Goal: Task Accomplishment & Management: Manage account settings

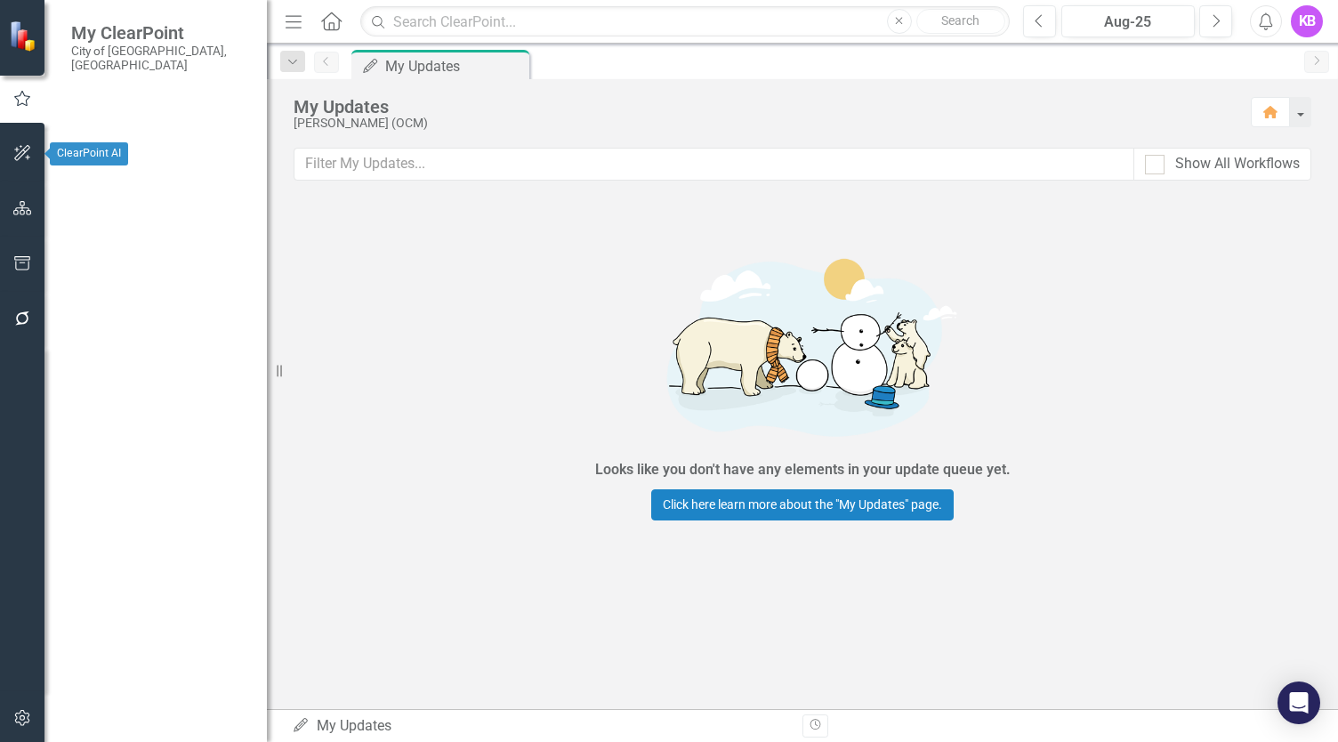
click at [25, 212] on icon "button" at bounding box center [22, 208] width 19 height 14
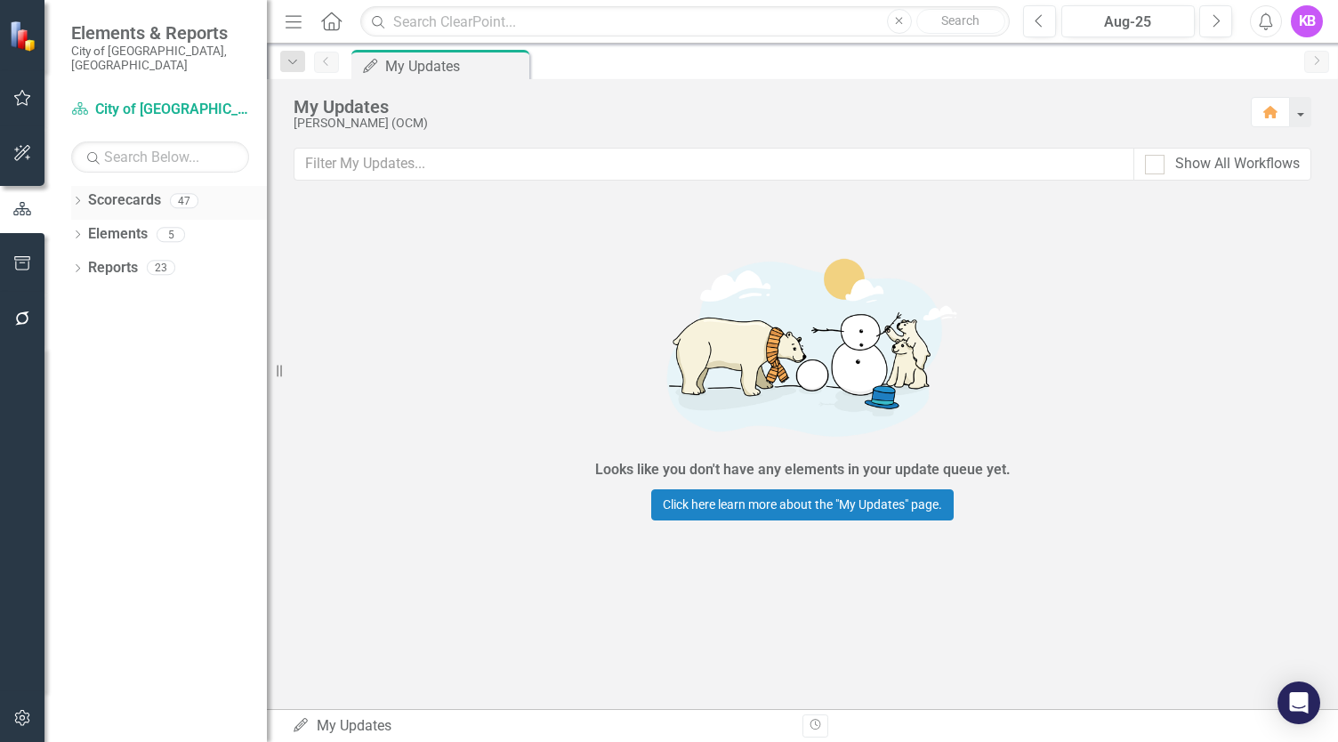
click at [119, 190] on link "Scorecards" at bounding box center [124, 200] width 73 height 20
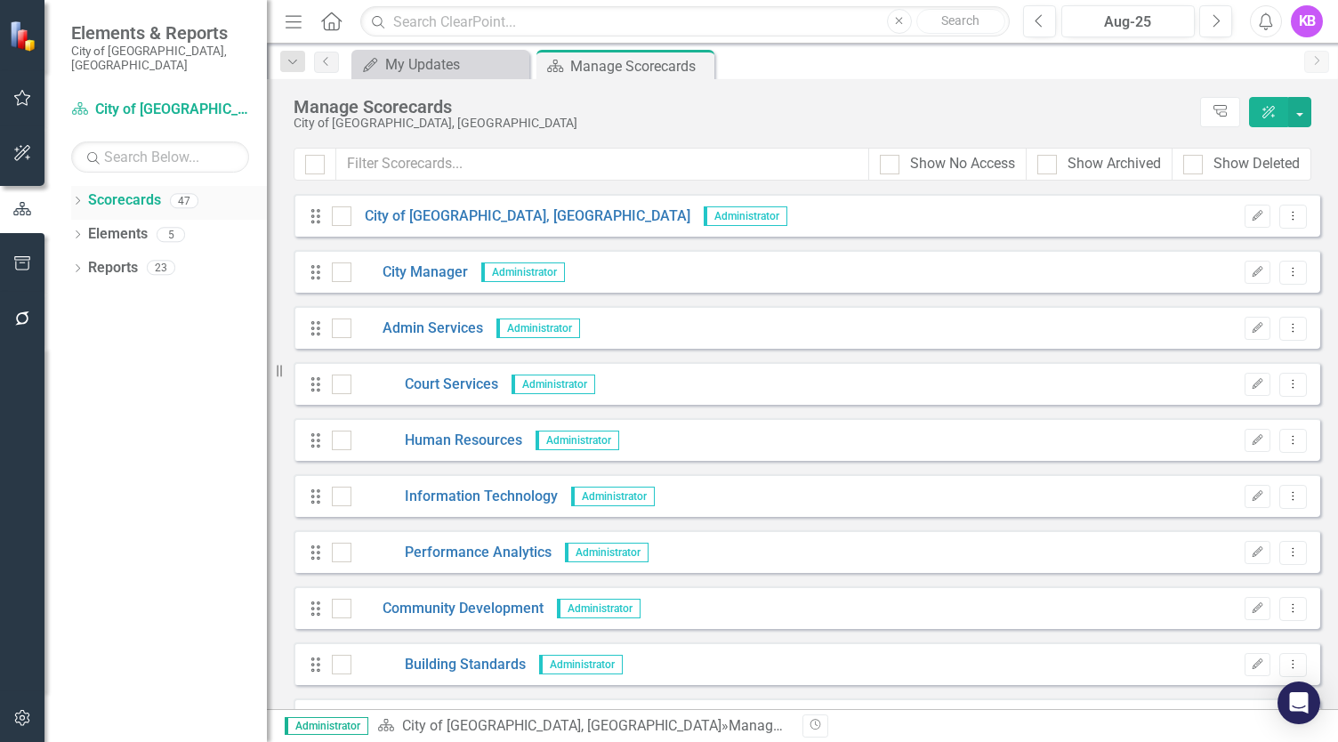
click at [73, 196] on div "Dropdown" at bounding box center [77, 203] width 12 height 15
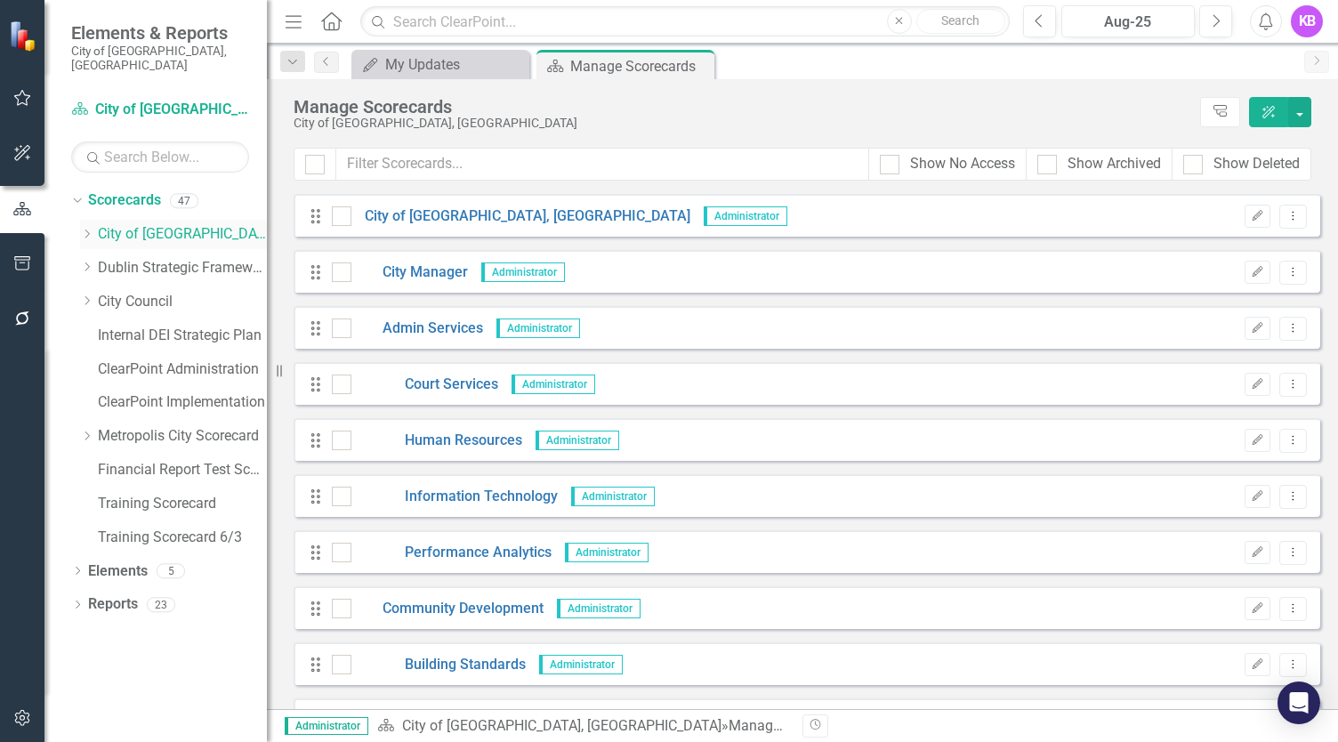
click at [85, 229] on icon "Dropdown" at bounding box center [86, 234] width 13 height 11
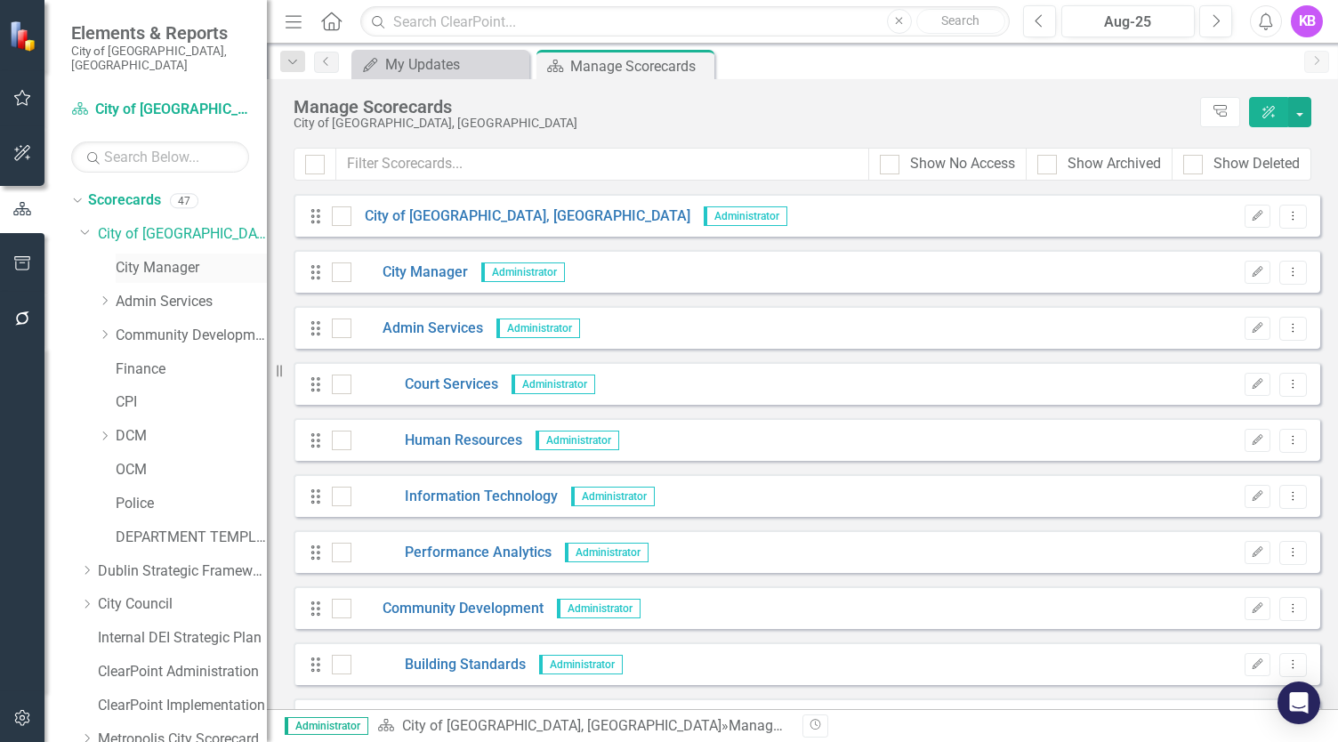
click at [140, 258] on link "City Manager" at bounding box center [191, 268] width 151 height 20
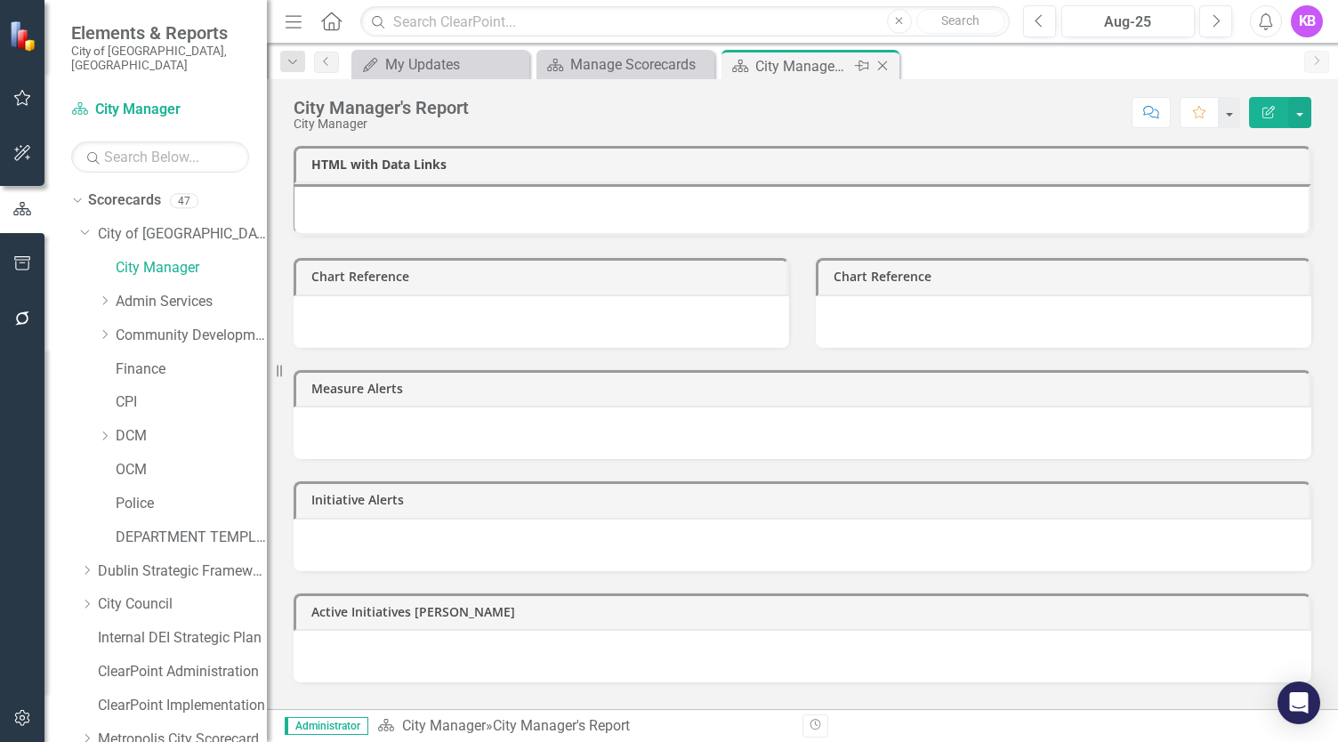
click at [886, 67] on icon "Close" at bounding box center [883, 66] width 18 height 14
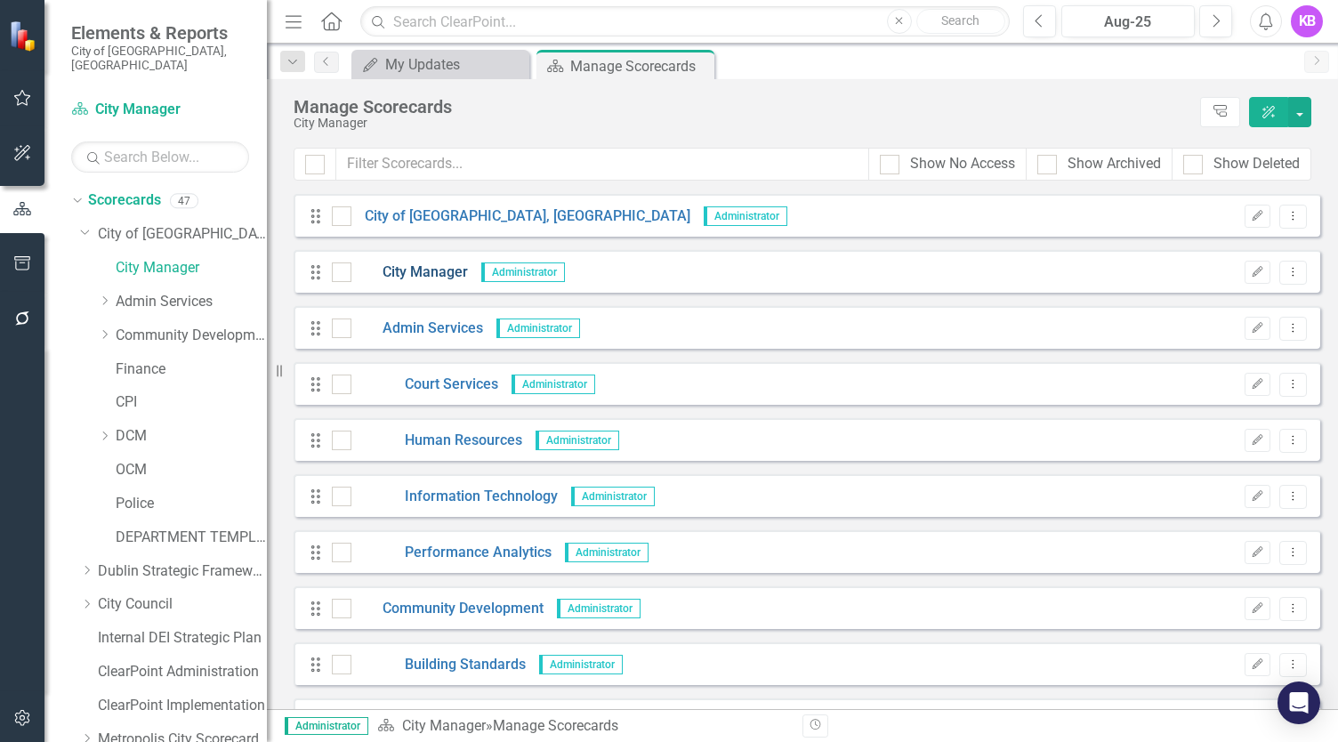
click at [436, 270] on link "City Manager" at bounding box center [409, 272] width 117 height 20
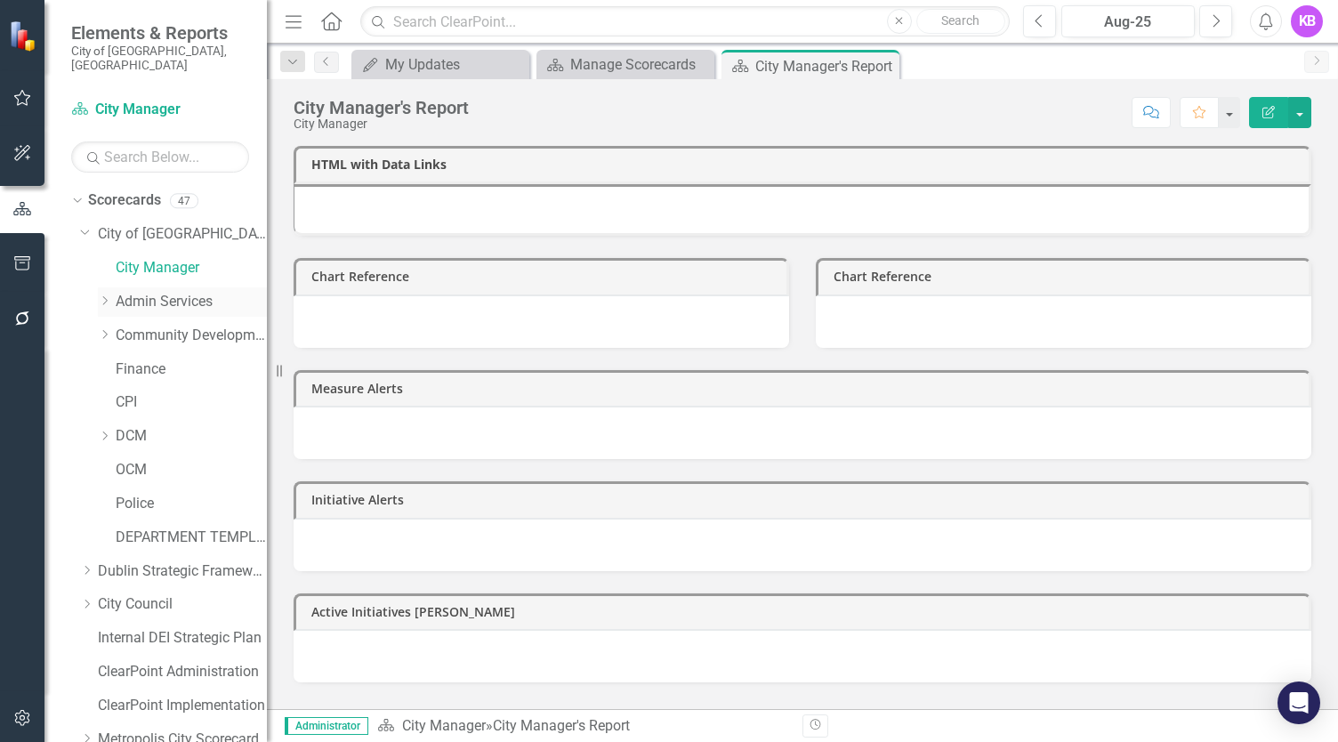
click at [112, 294] on div "Dropdown" at bounding box center [107, 301] width 18 height 15
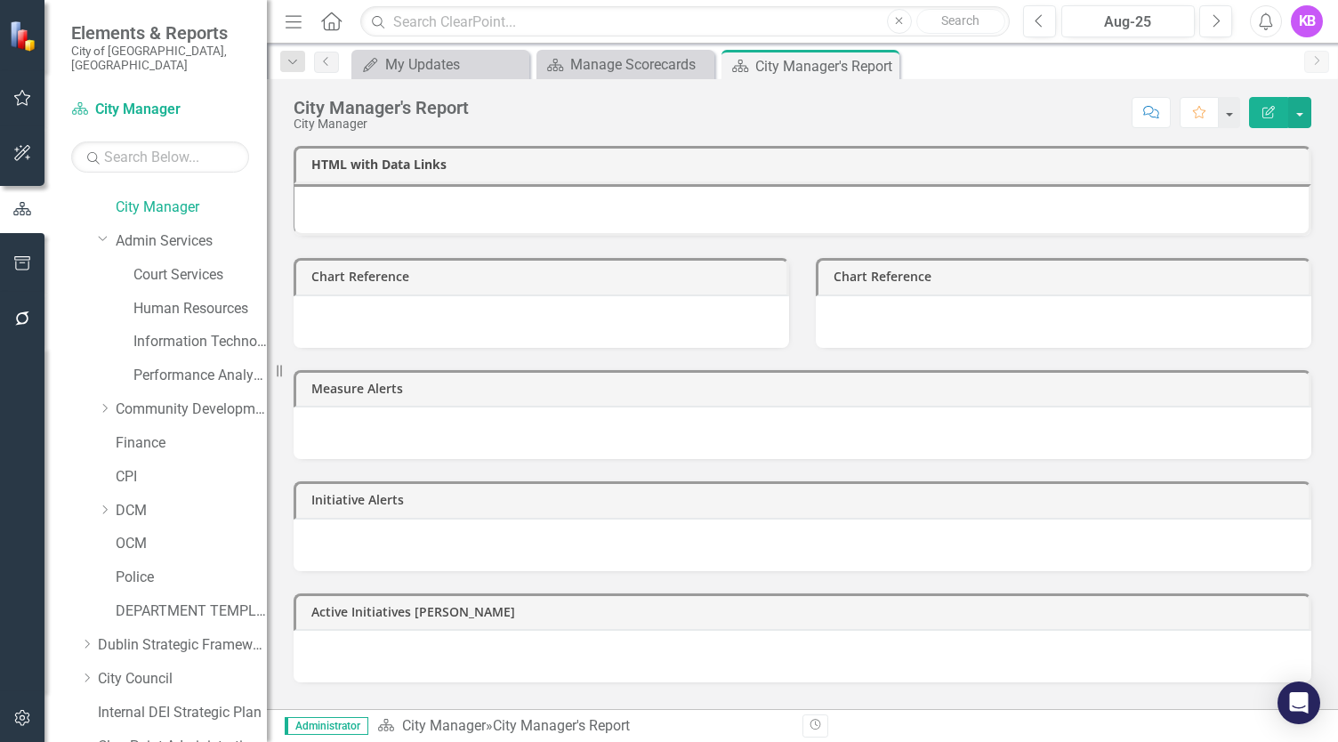
scroll to position [89, 0]
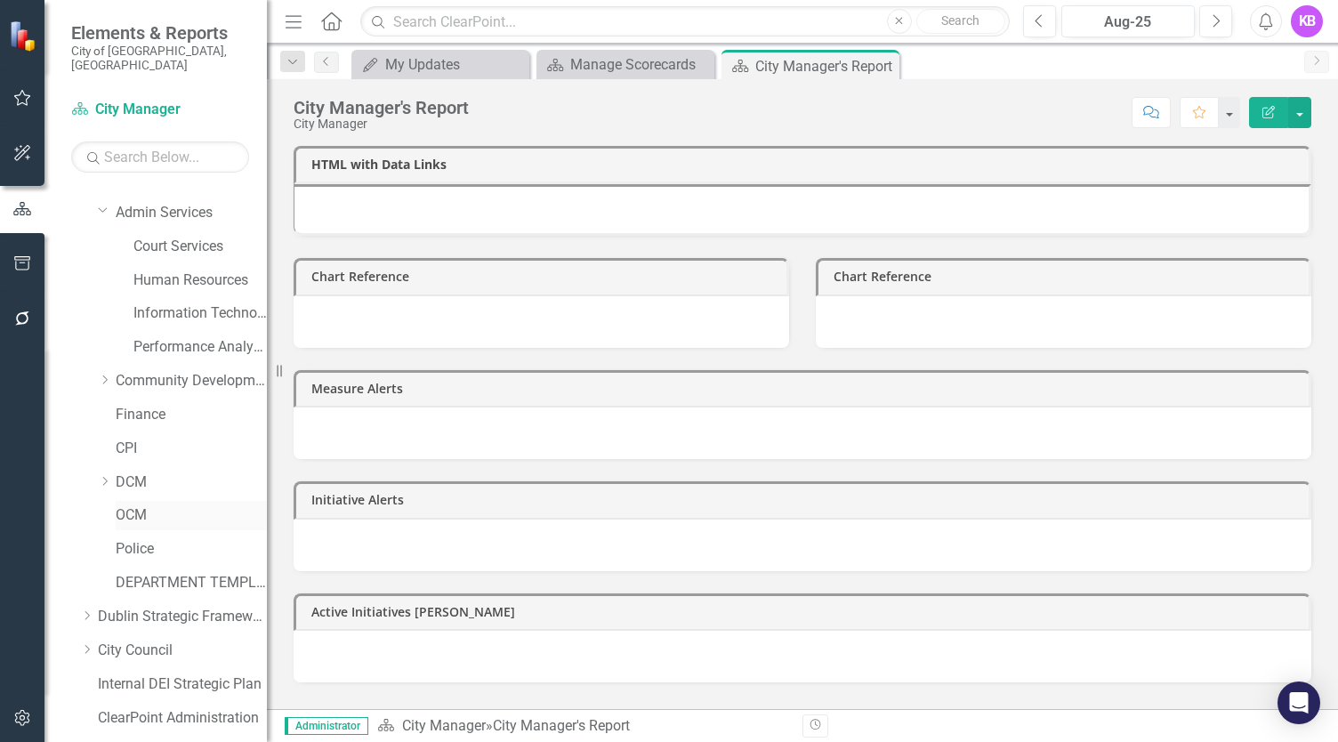
click at [146, 505] on link "OCM" at bounding box center [191, 515] width 151 height 20
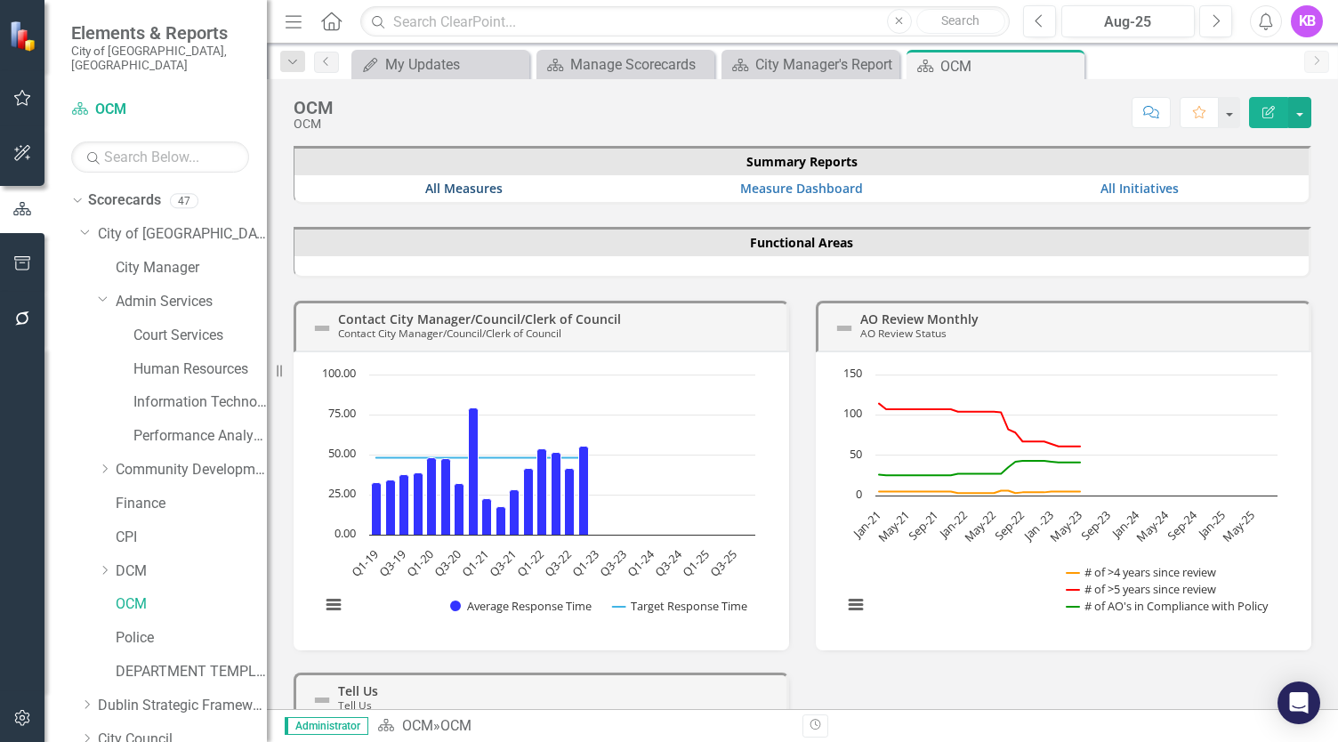
click at [455, 188] on link "All Measures" at bounding box center [463, 188] width 77 height 17
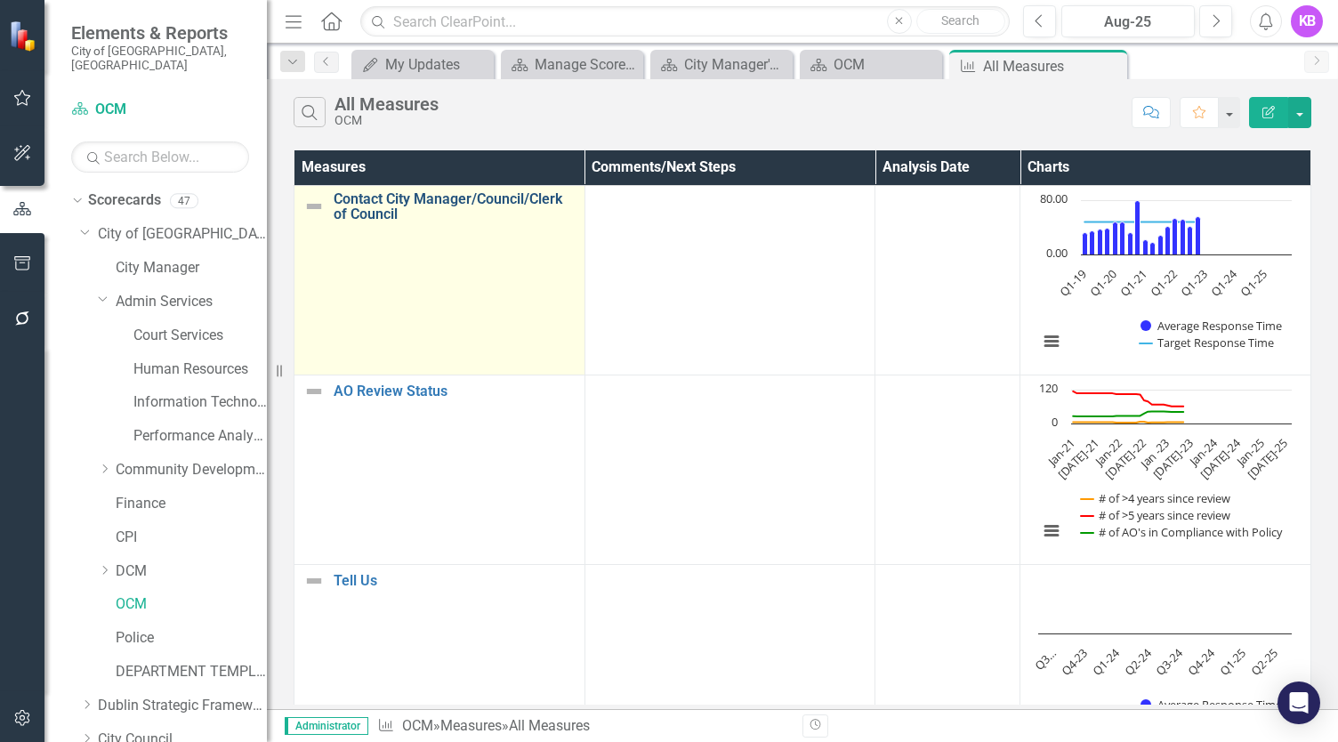
click at [443, 193] on link "Contact City Manager/Council/Clerk of Council" at bounding box center [455, 206] width 242 height 31
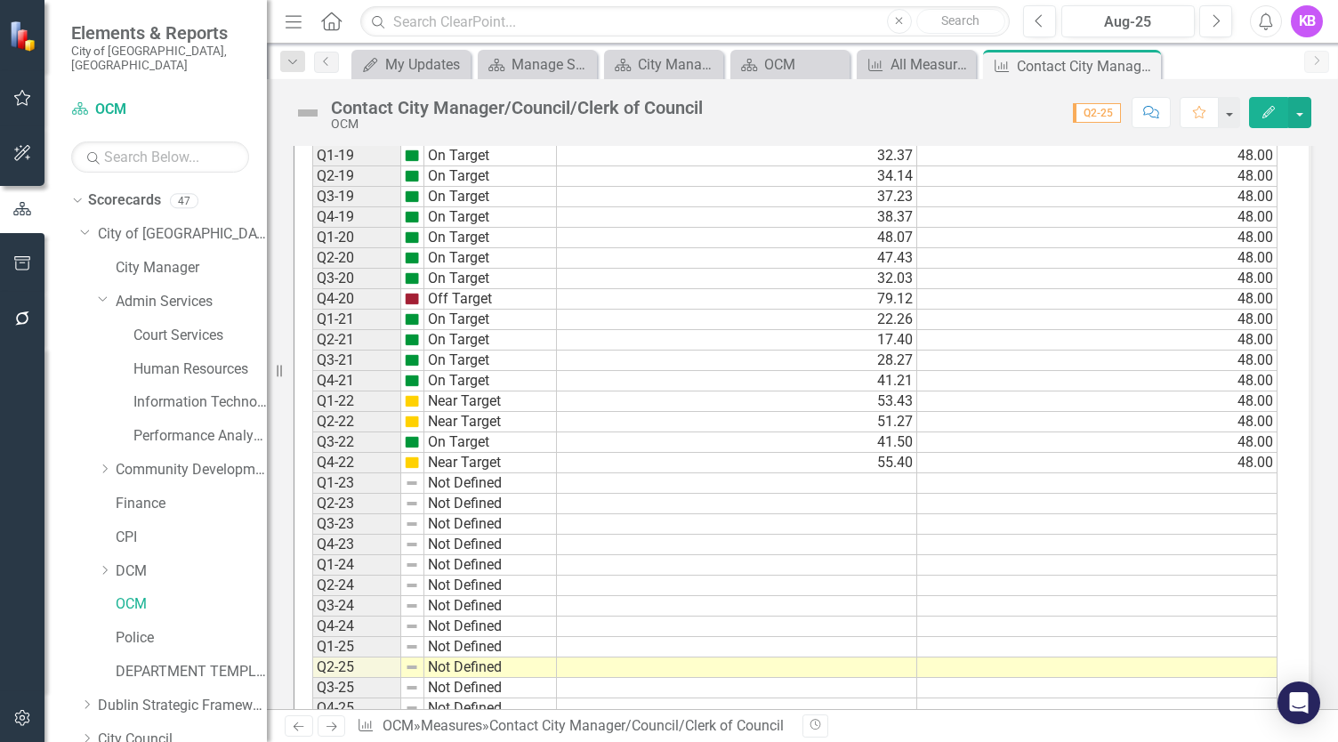
scroll to position [1092, 0]
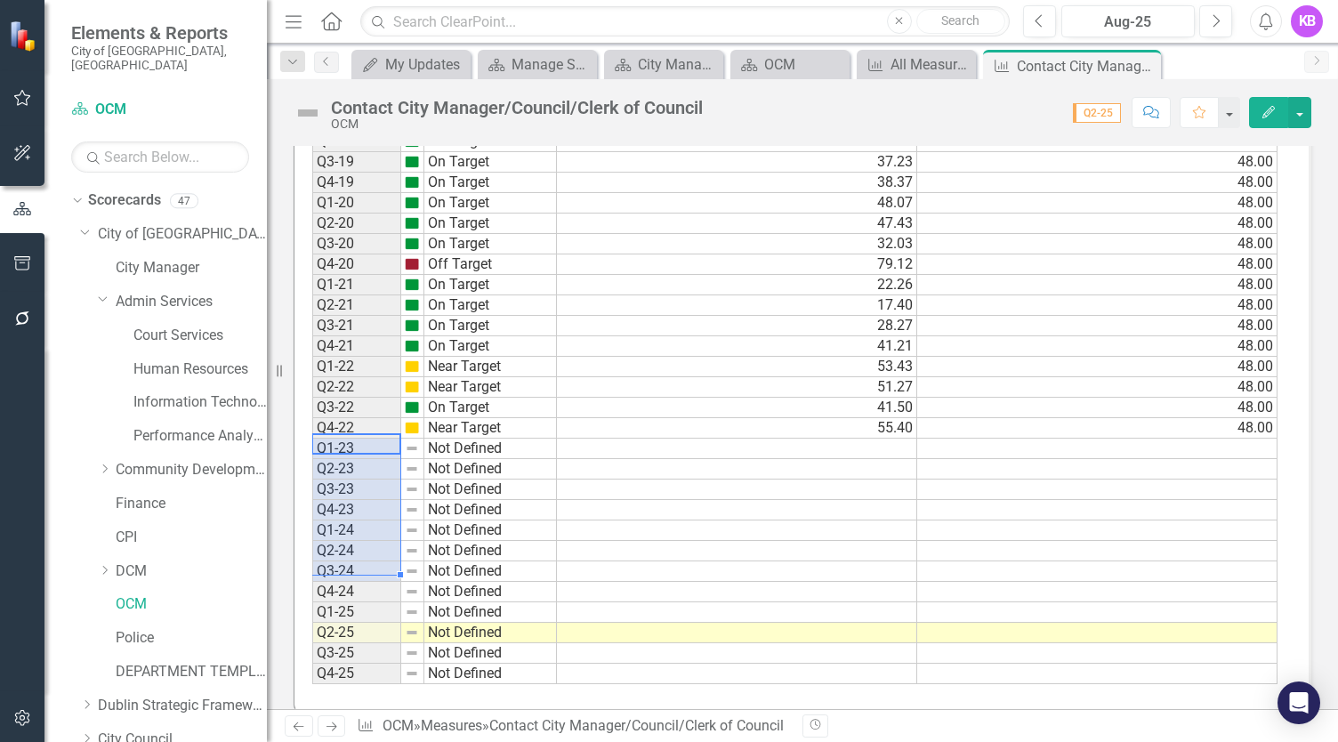
drag, startPoint x: 337, startPoint y: 421, endPoint x: 318, endPoint y: 543, distance: 123.4
click at [318, 543] on tbody "Q1-19 On Target Q2-19 On Target Q3-19 On Target Q4-19 On Target Q1-20 On Target…" at bounding box center [434, 397] width 245 height 574
drag, startPoint x: 342, startPoint y: 641, endPoint x: 362, endPoint y: 427, distance: 215.4
click at [362, 427] on tbody "Q1-19 On Target Q2-19 On Target Q3-19 On Target Q4-19 On Target Q1-20 On Target…" at bounding box center [434, 397] width 245 height 574
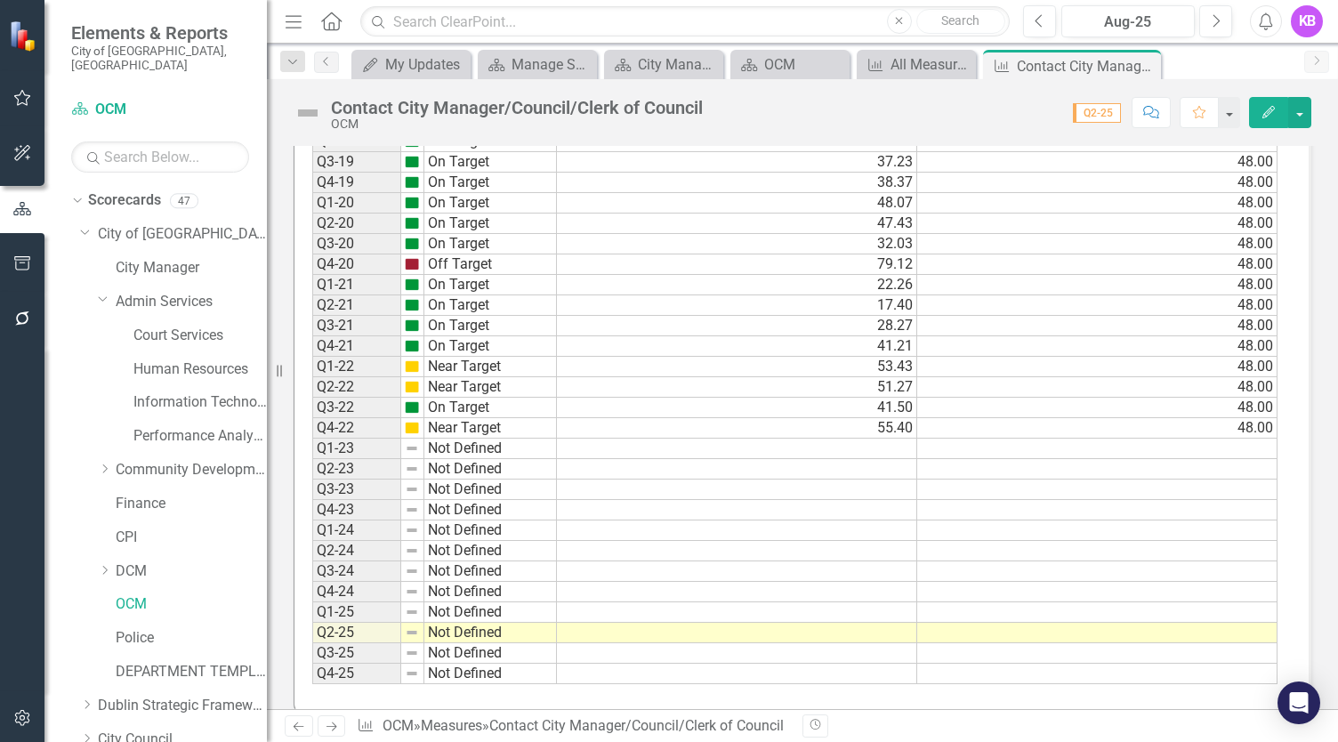
click at [335, 728] on icon "Next" at bounding box center [331, 727] width 15 height 12
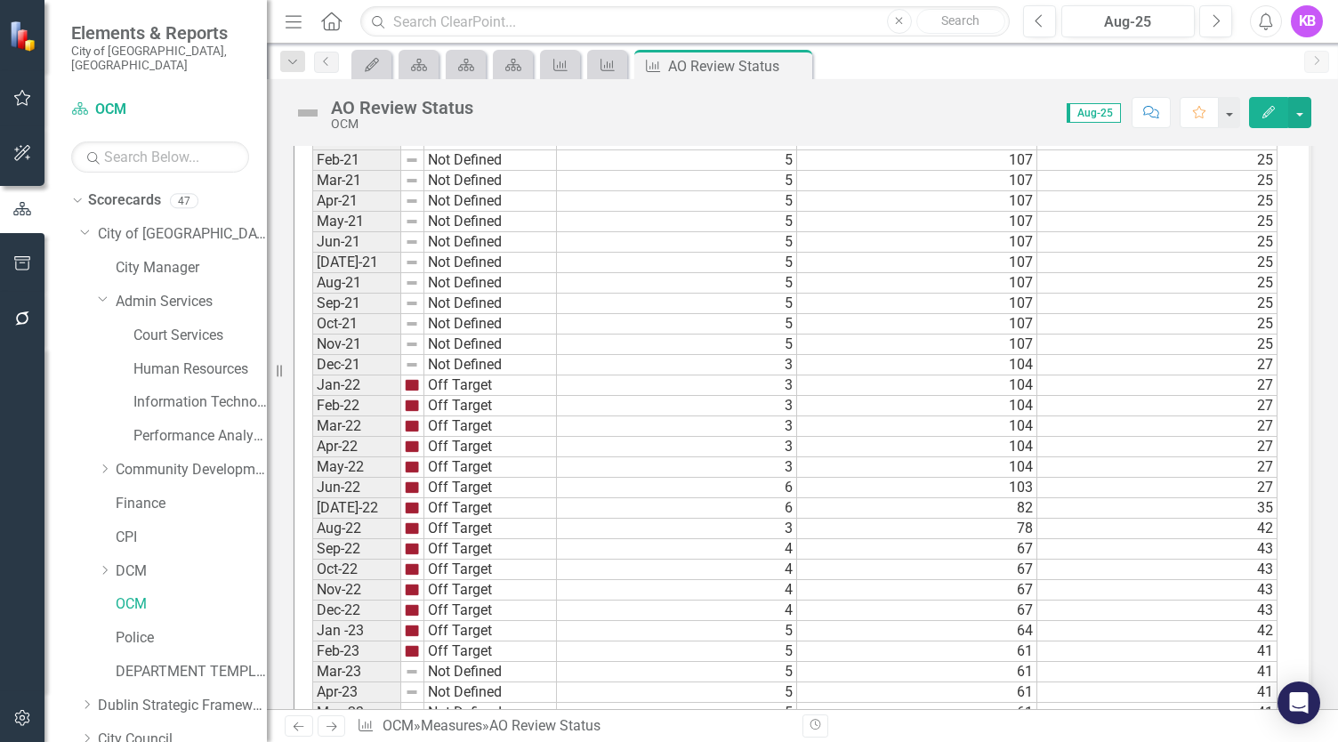
scroll to position [1334, 0]
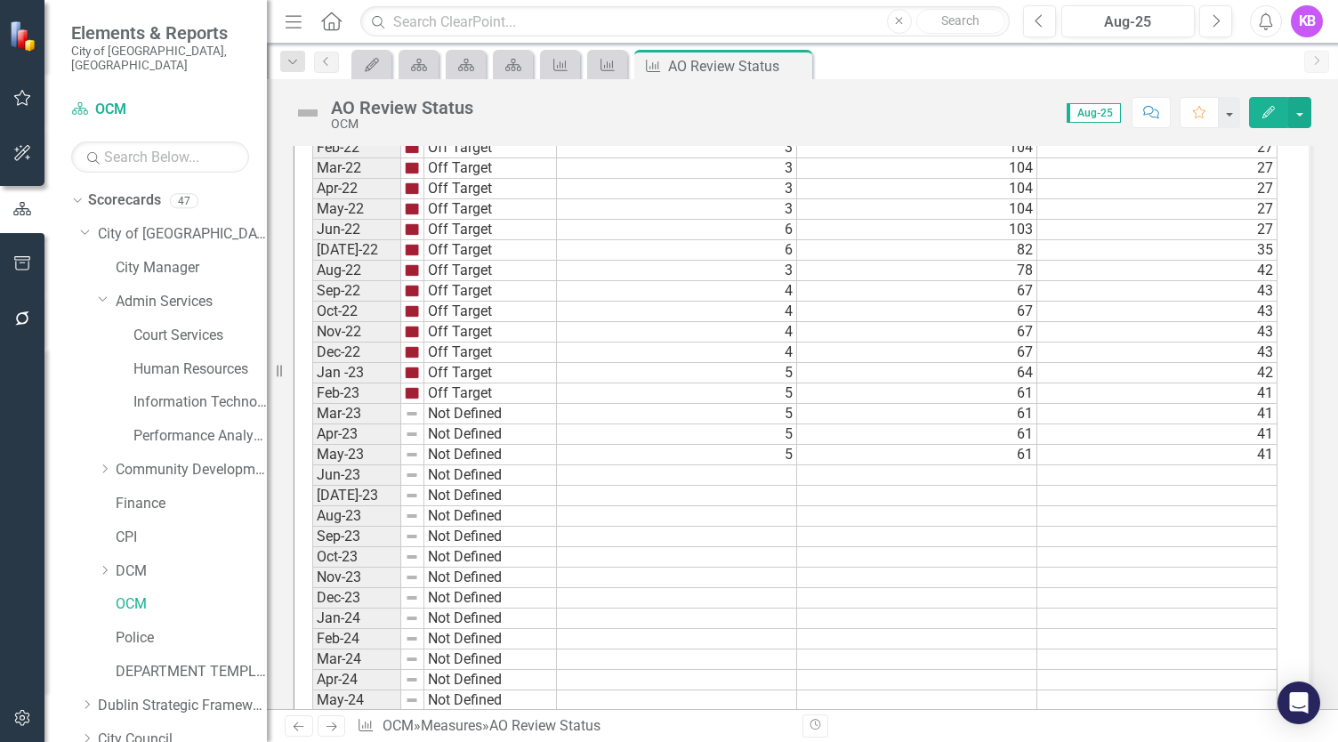
click at [327, 724] on icon "Next" at bounding box center [331, 727] width 15 height 12
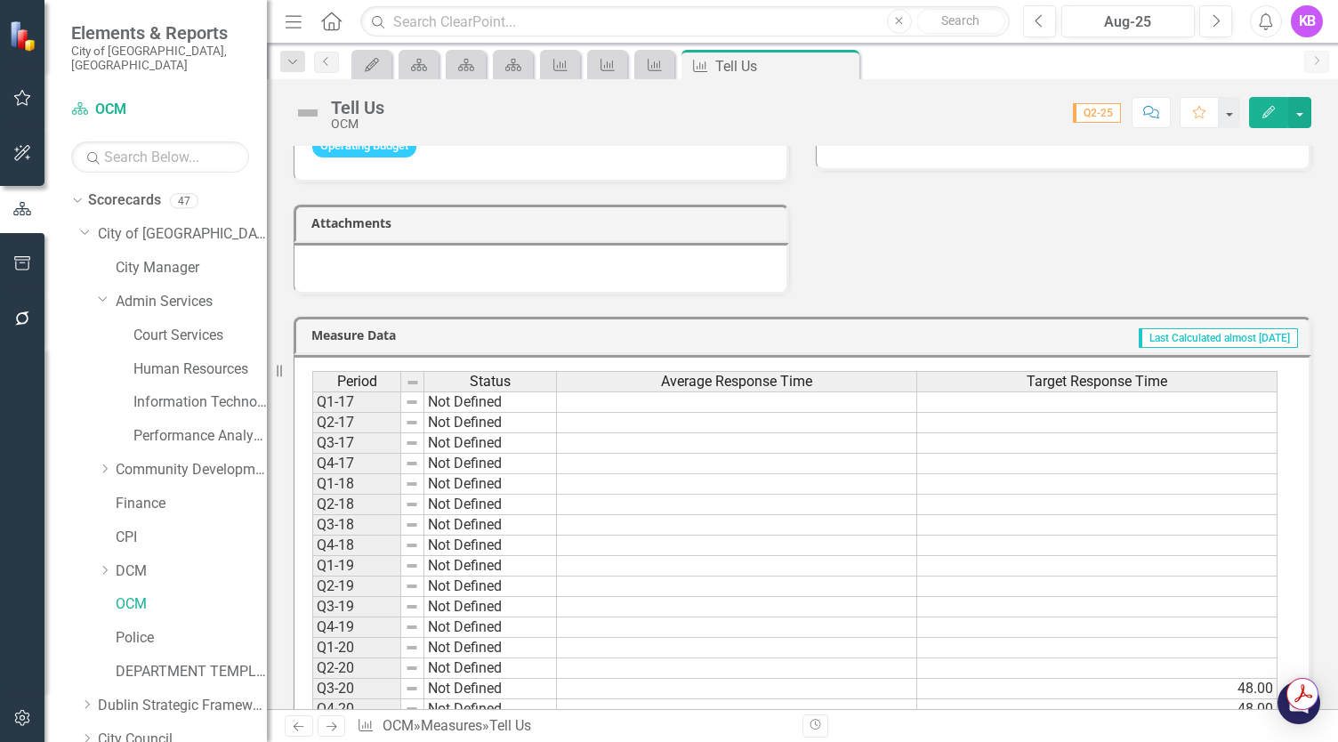
scroll to position [1185, 0]
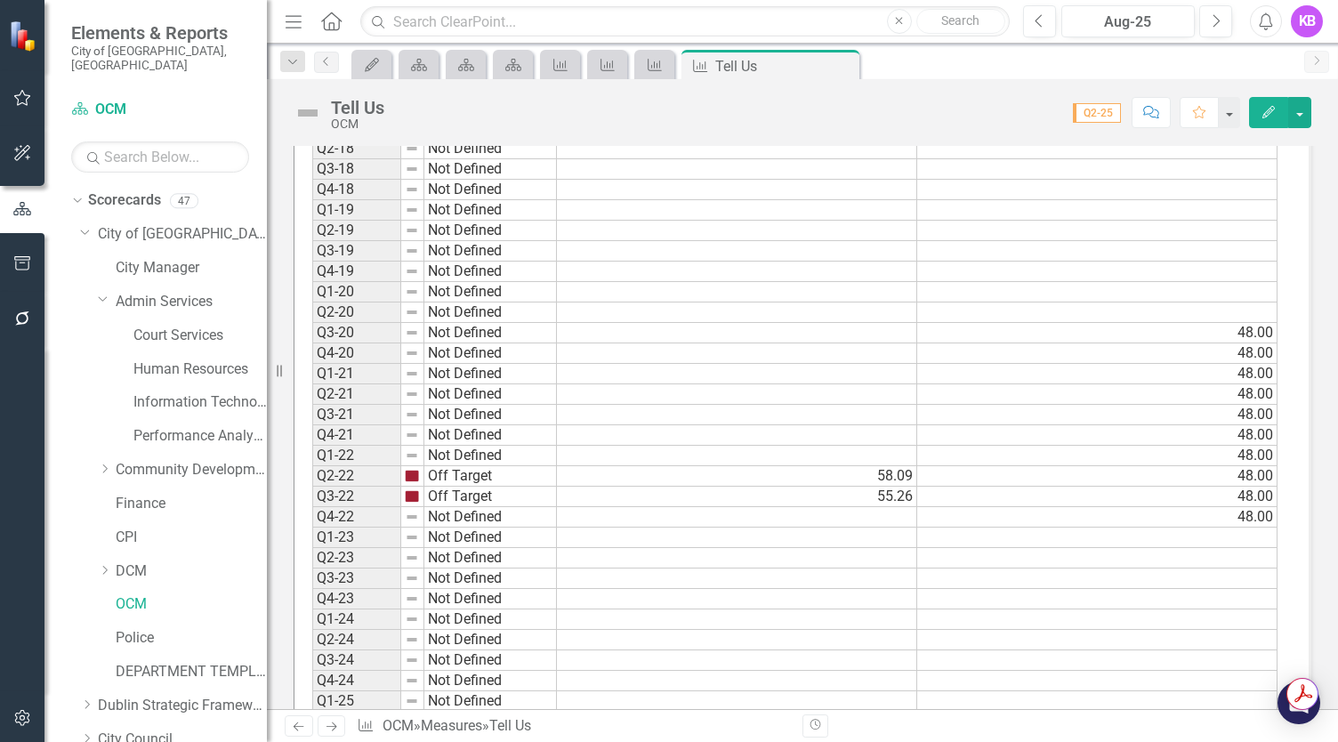
click at [326, 729] on icon "Next" at bounding box center [331, 727] width 15 height 12
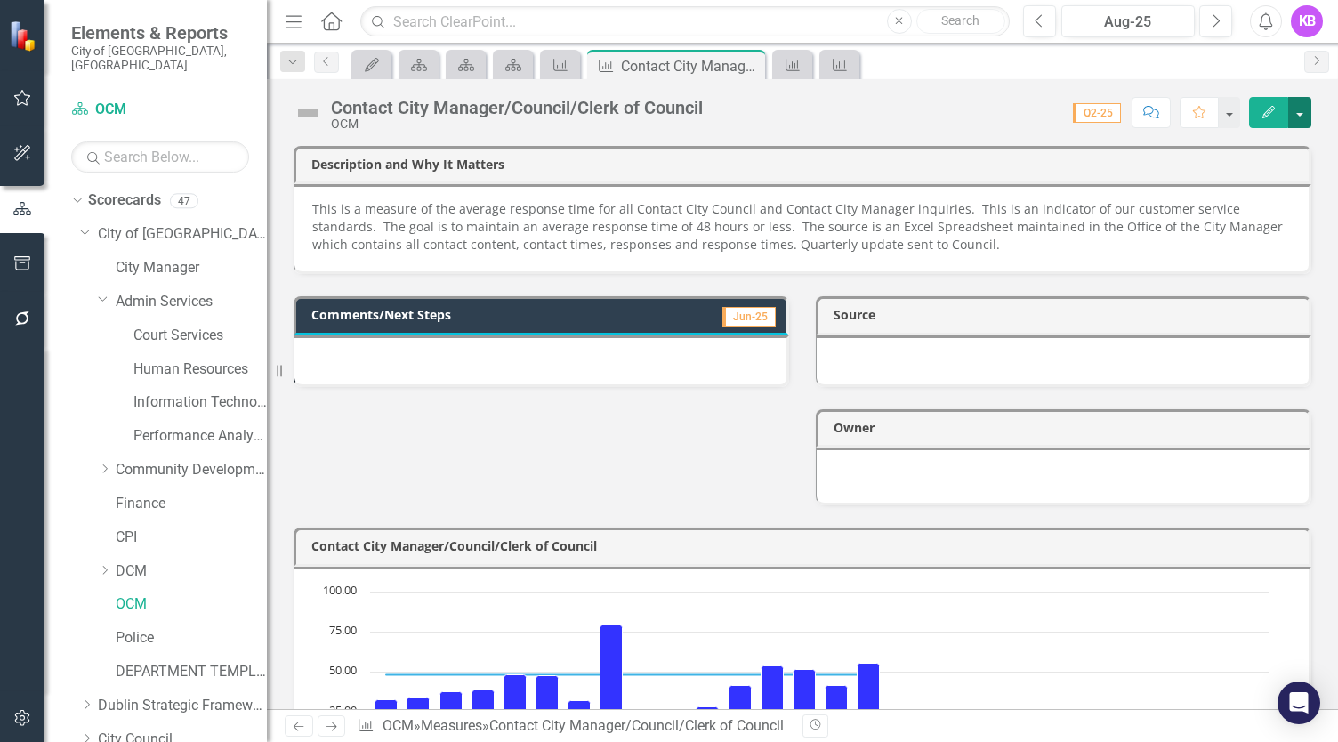
click at [1306, 114] on button "button" at bounding box center [1299, 112] width 23 height 31
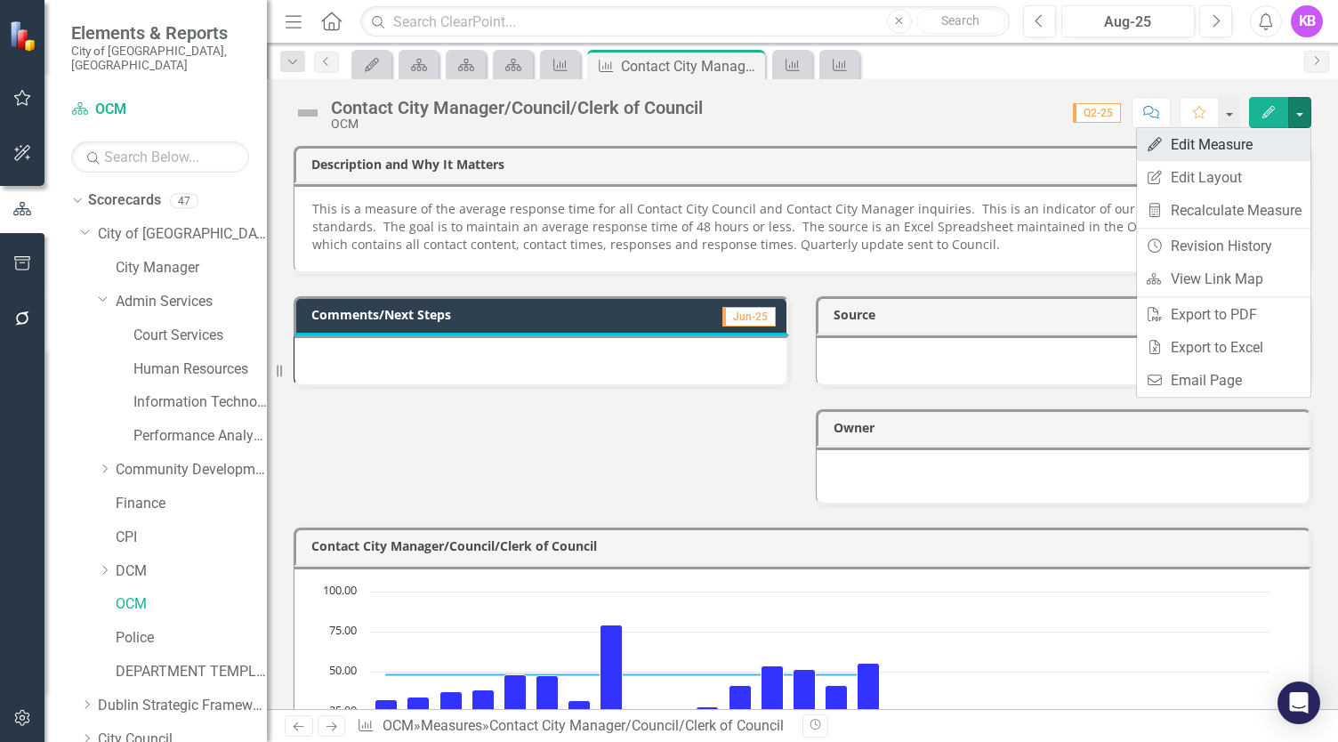
click at [1232, 155] on link "Edit Edit Measure" at bounding box center [1223, 144] width 173 height 33
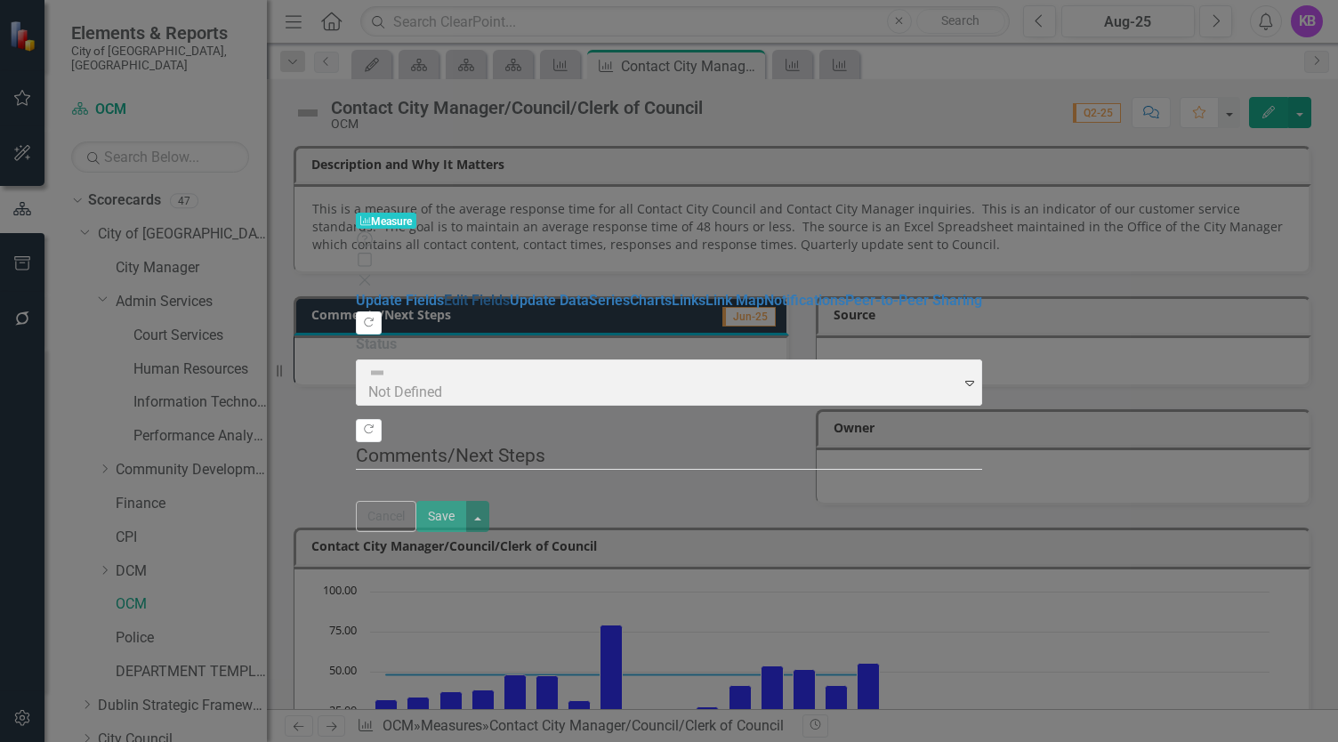
click at [444, 292] on link "Edit Fields" at bounding box center [477, 300] width 66 height 17
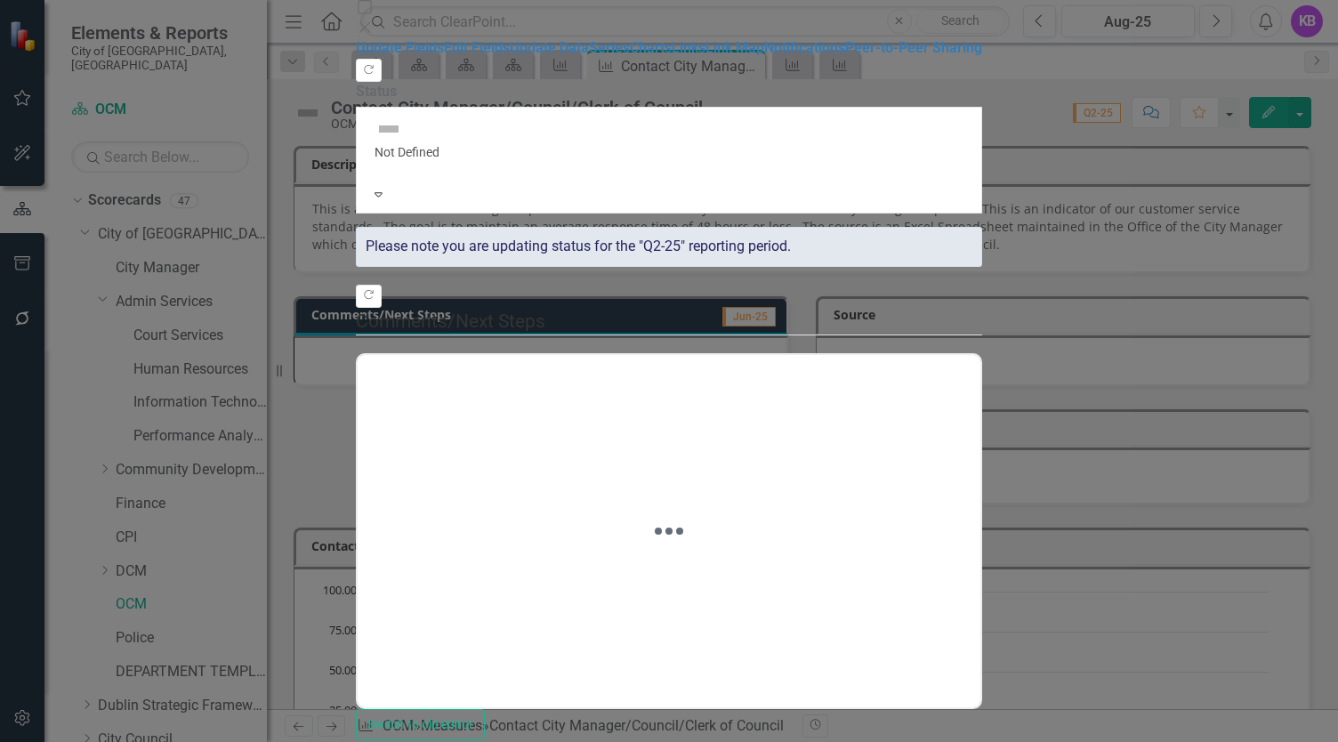
click at [374, 26] on icon "Close" at bounding box center [365, 27] width 18 height 14
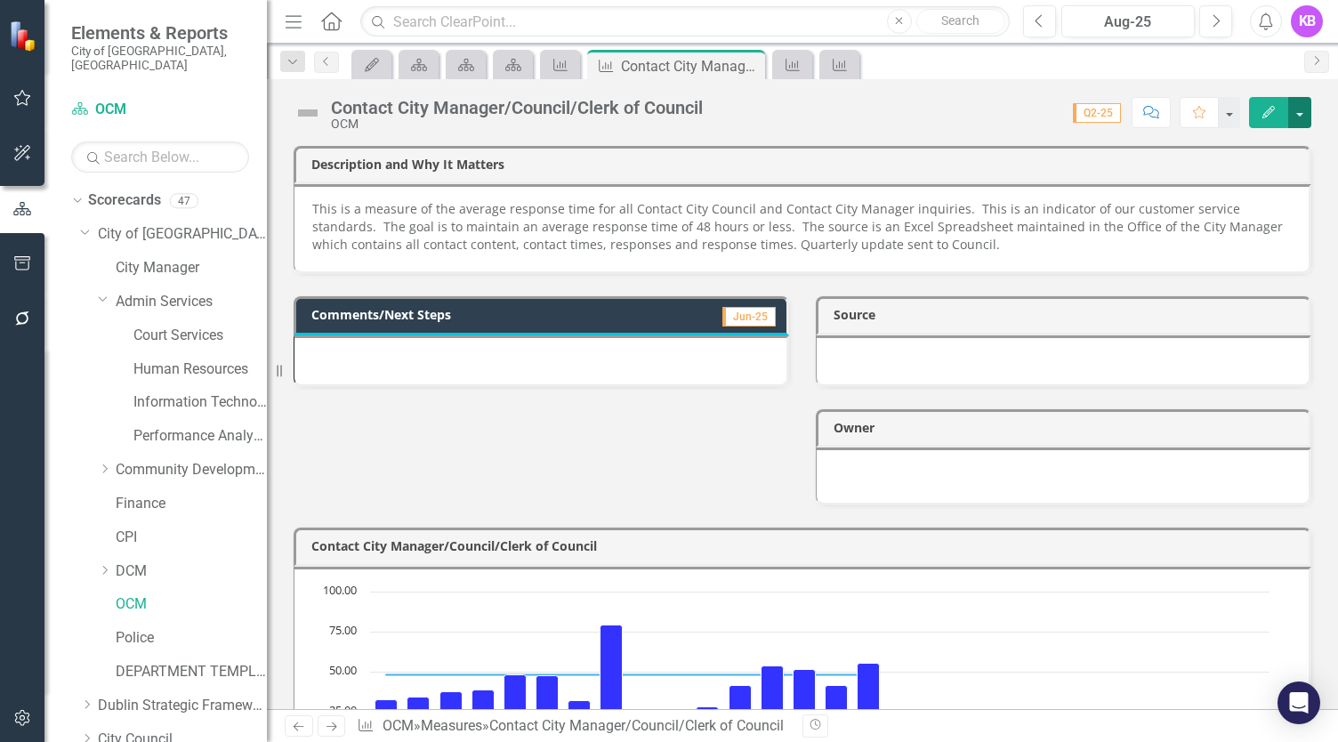
click at [1301, 109] on button "button" at bounding box center [1299, 112] width 23 height 31
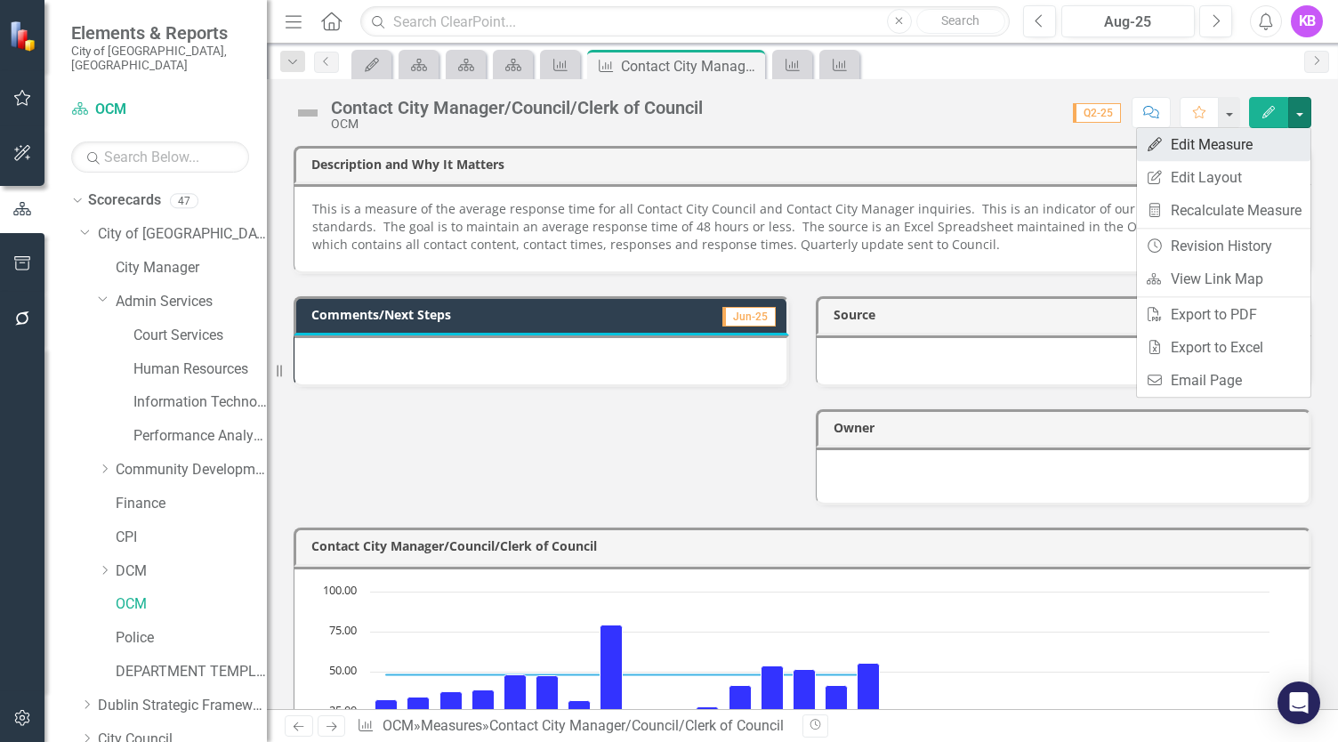
click at [1231, 149] on link "Edit Edit Measure" at bounding box center [1223, 144] width 173 height 33
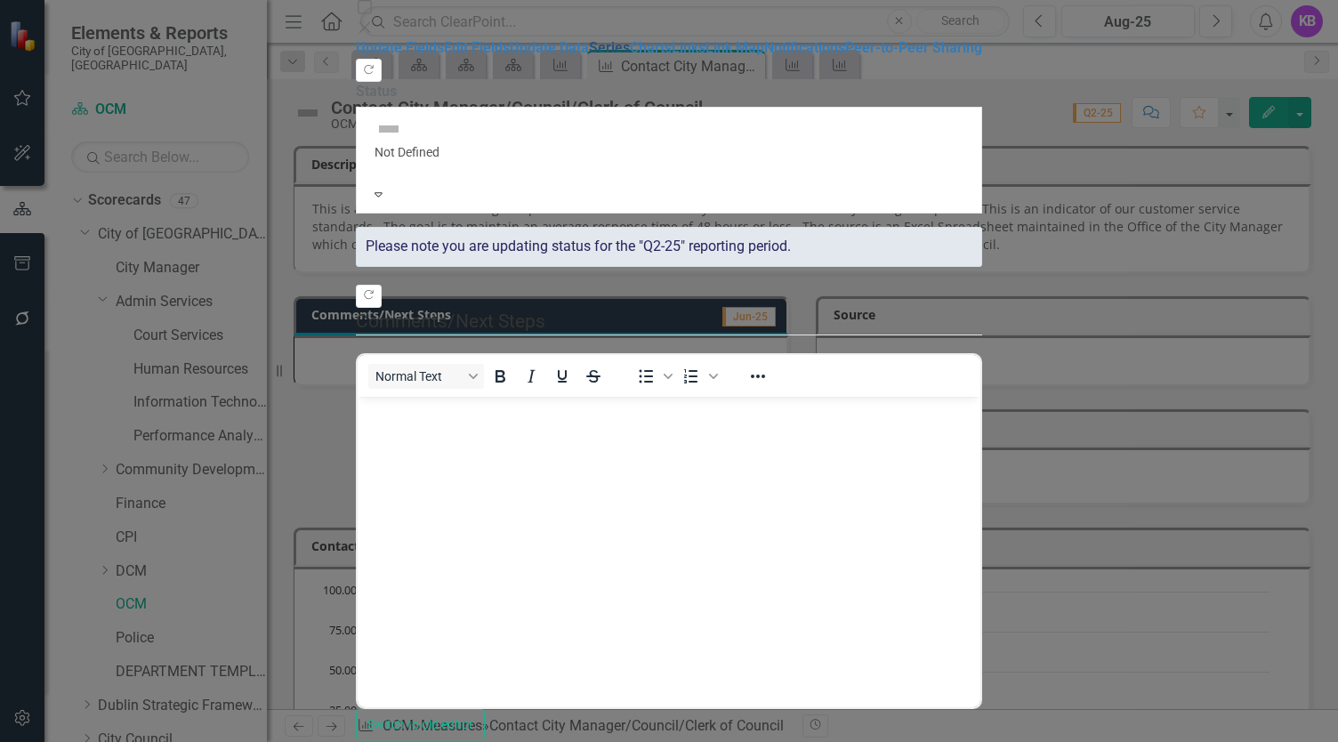
click at [589, 56] on link "Series" at bounding box center [609, 47] width 41 height 17
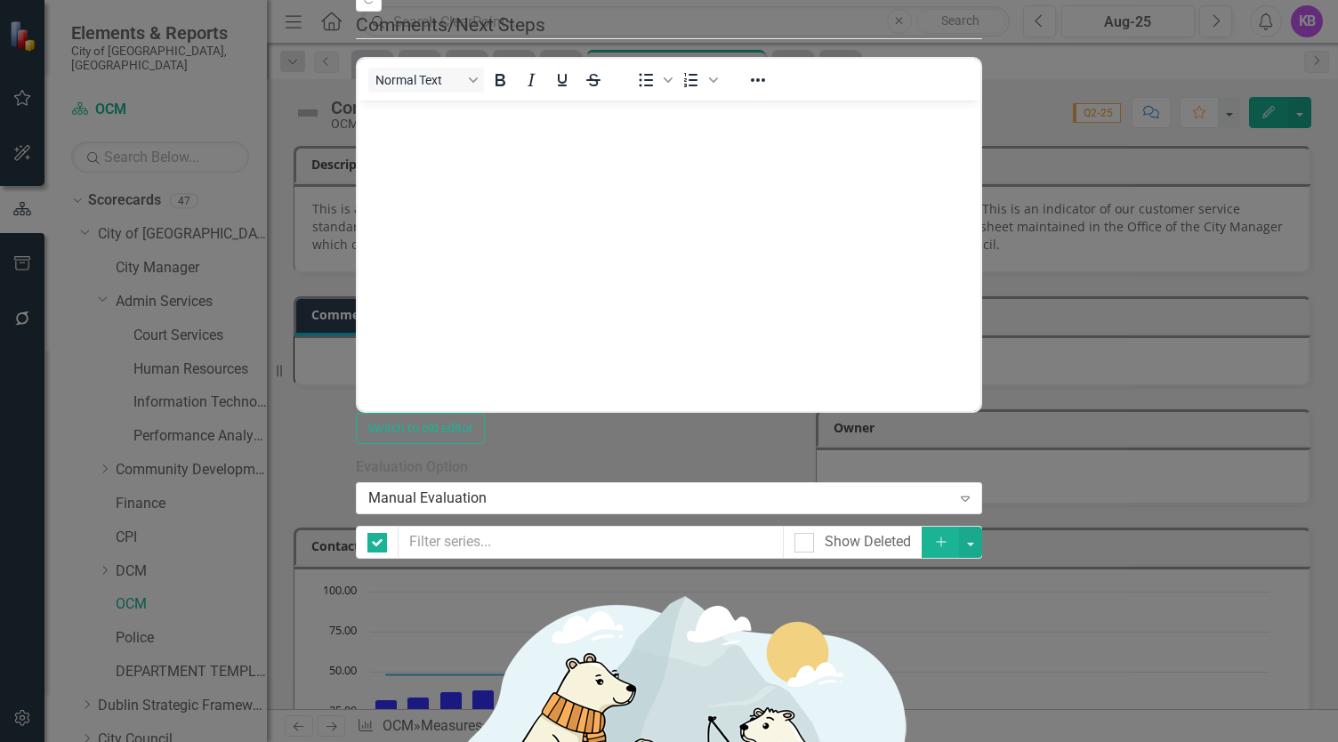
checkbox input "false"
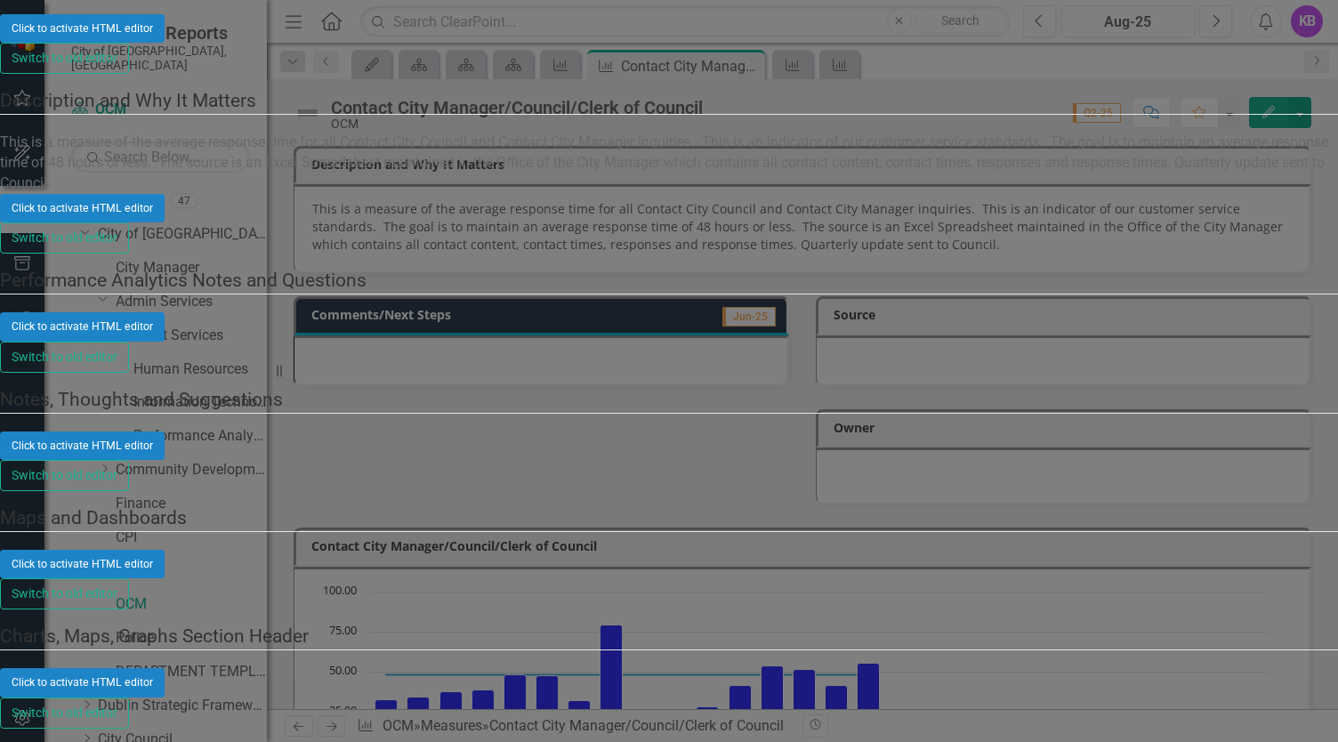
type input "Kende"
click at [1282, 741] on div "Kend el Blake (OCM)" at bounding box center [669, 752] width 1338 height 20
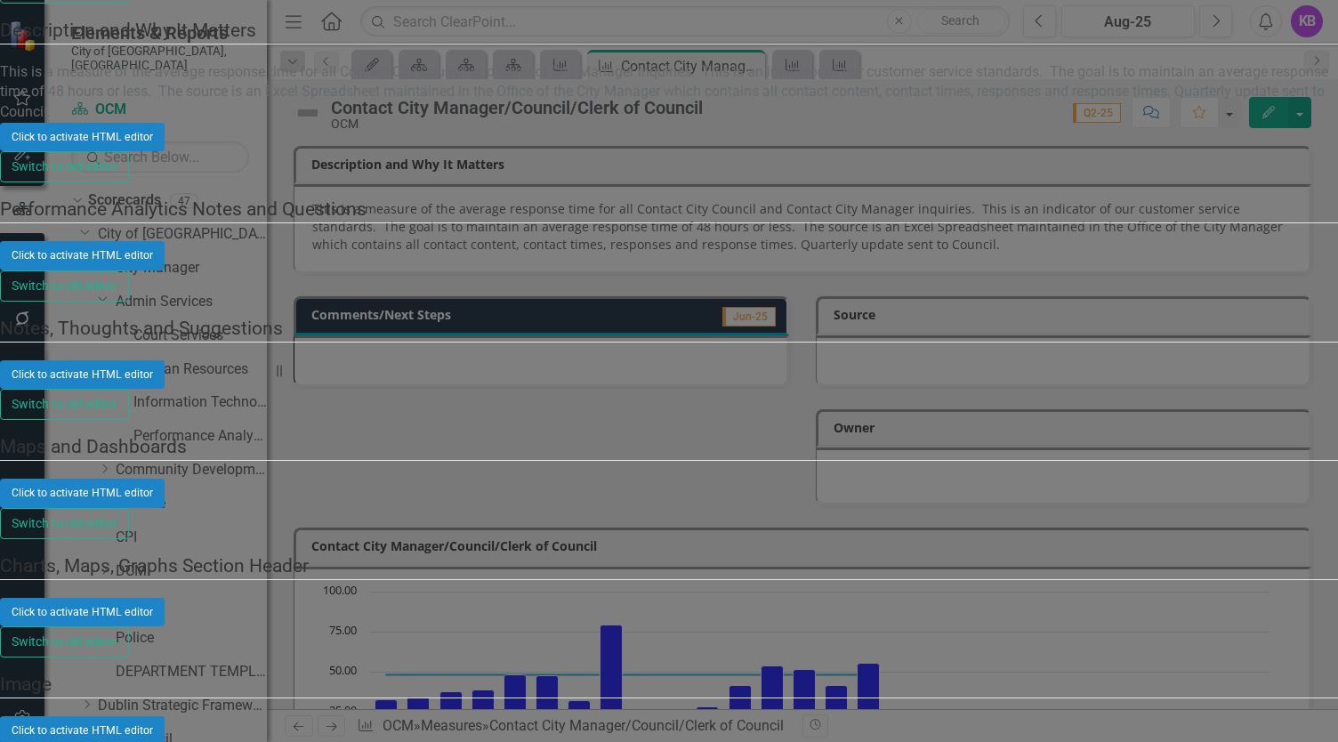
scroll to position [178, 0]
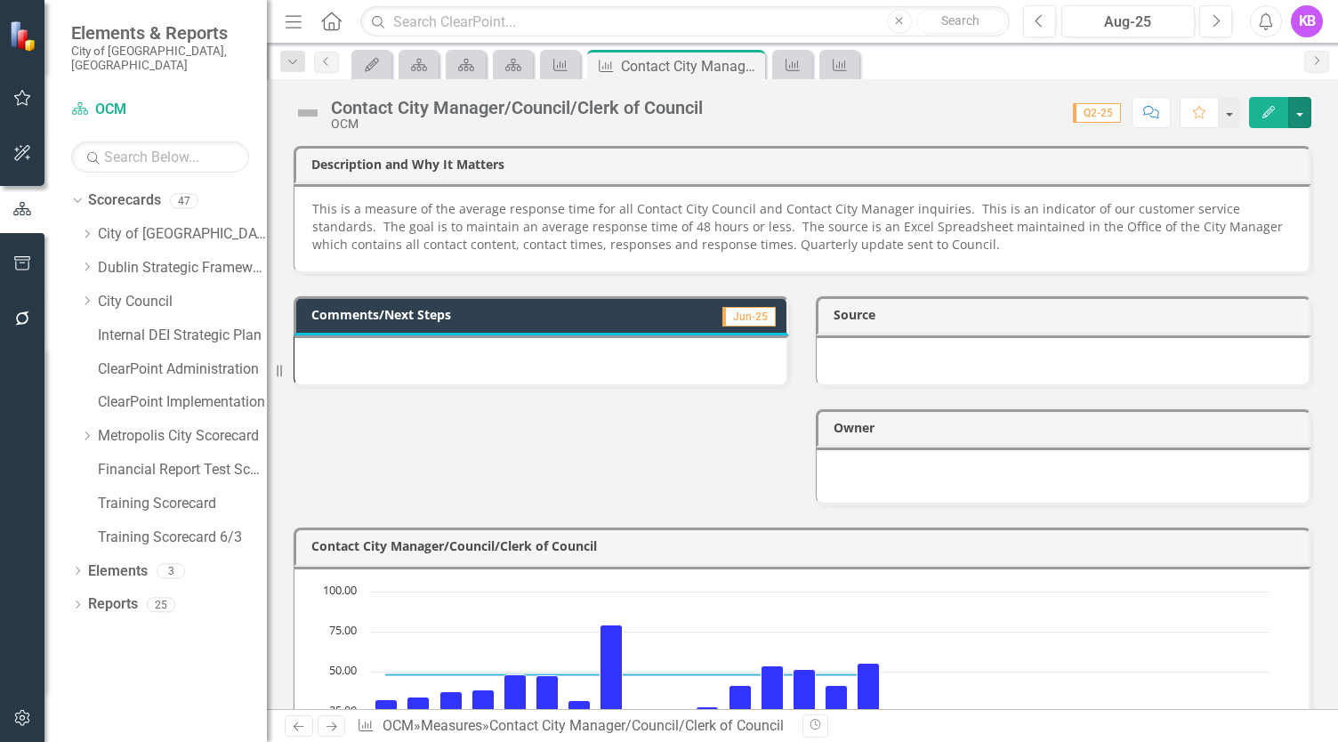
scroll to position [0, 0]
click at [331, 730] on icon at bounding box center [331, 726] width 11 height 9
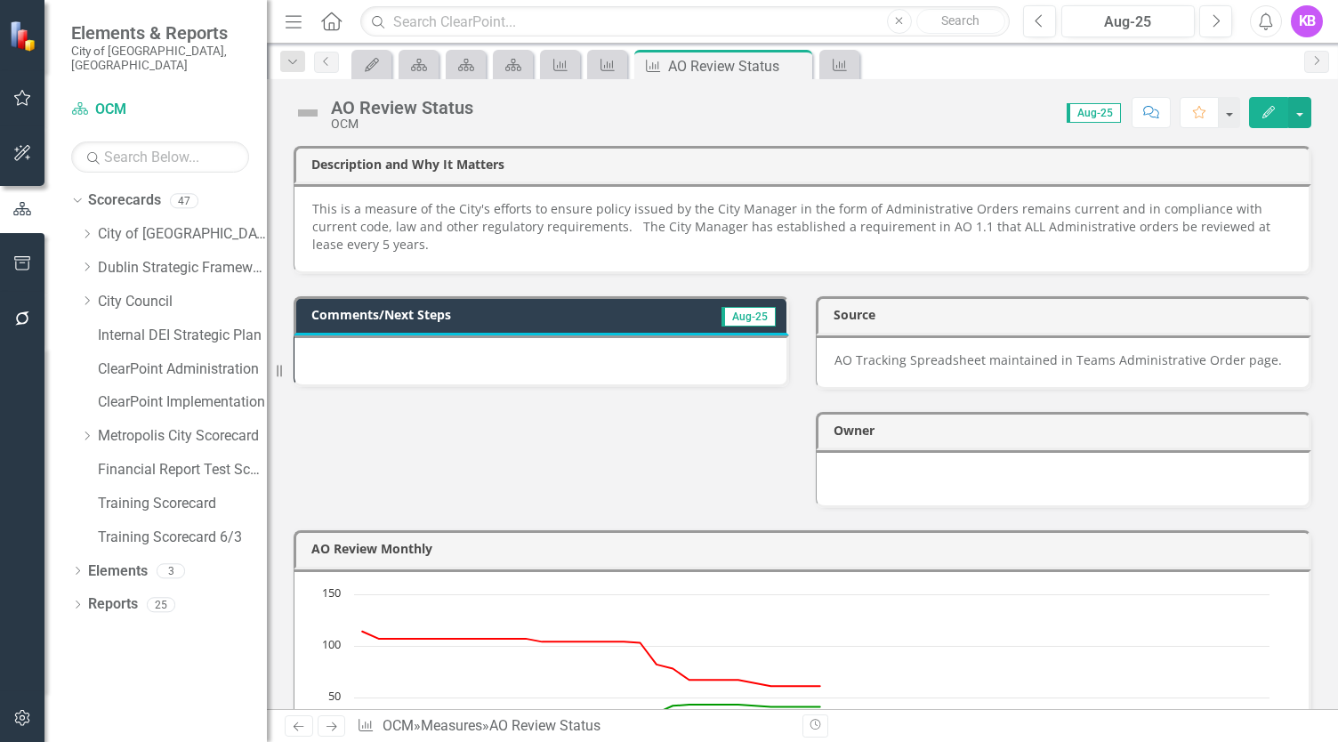
click at [1298, 95] on div "AO Review Status OCM Score: N/A Aug-25 Completed Comment Favorite Edit" at bounding box center [802, 105] width 1071 height 53
click at [1298, 107] on button "button" at bounding box center [1299, 112] width 23 height 31
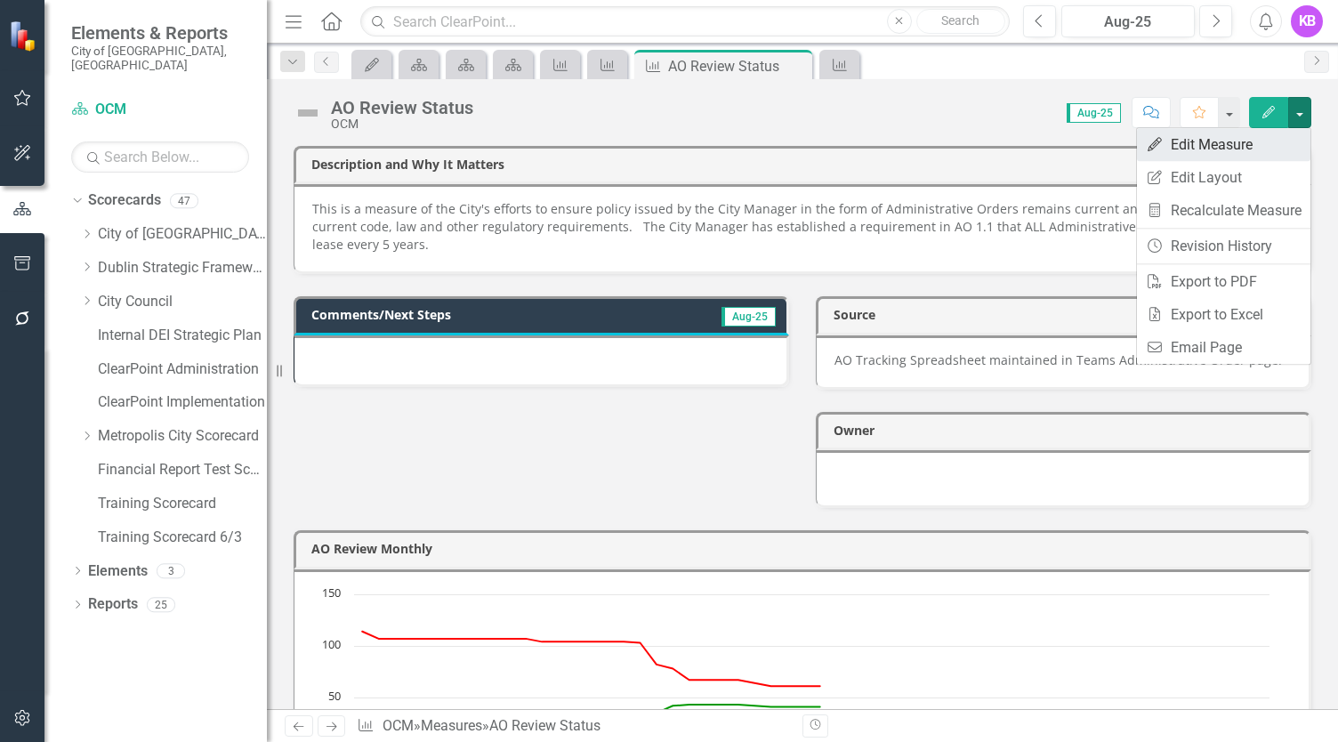
click at [1244, 149] on link "Edit Edit Measure" at bounding box center [1223, 144] width 173 height 33
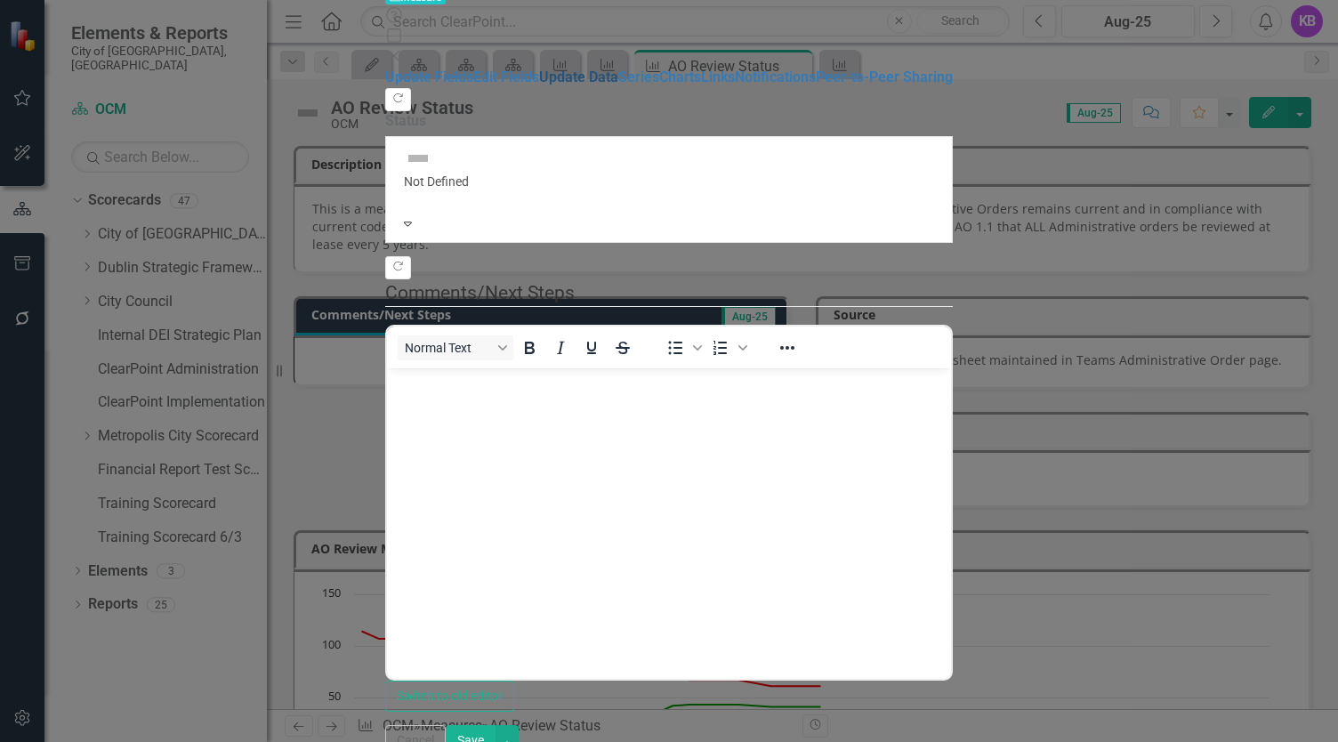
click at [539, 85] on link "Update Data" at bounding box center [578, 77] width 79 height 17
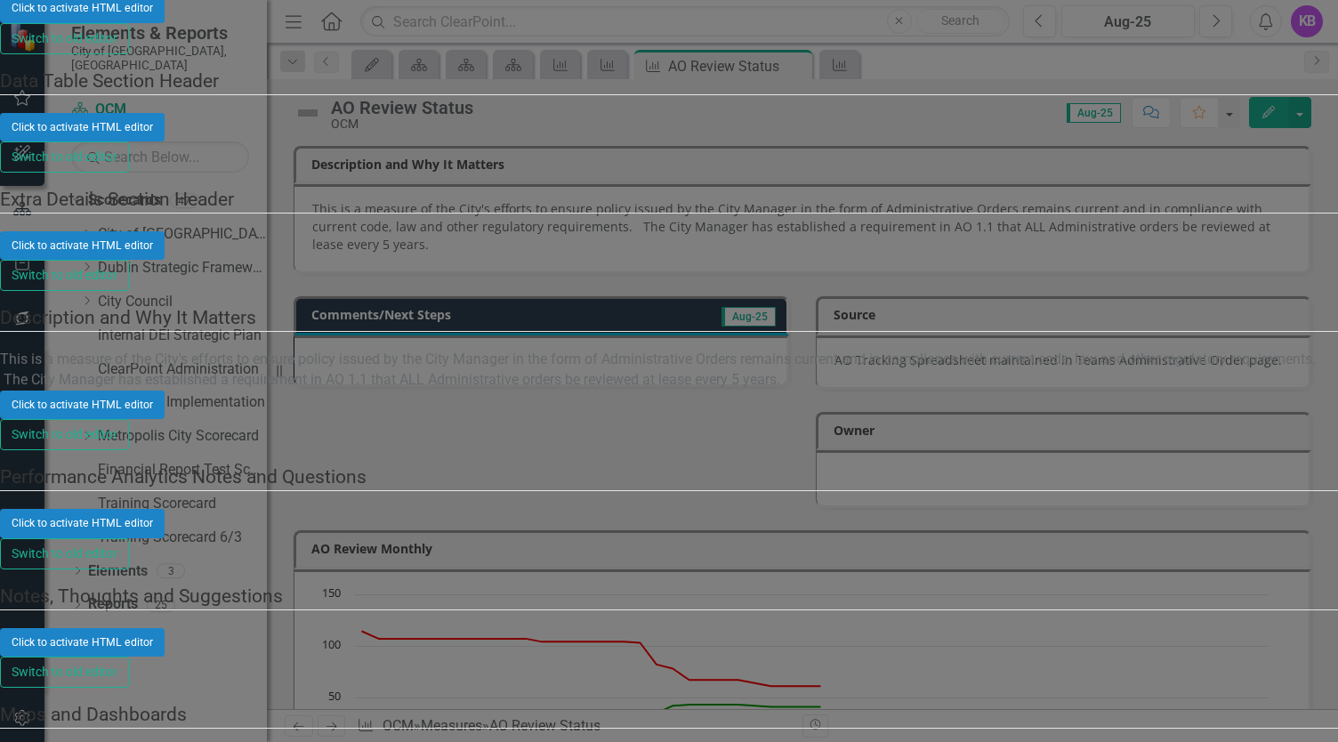
type input "Kend"
click at [125, 741] on span "Kend el Blake (OCM)" at bounding box center [62, 751] width 125 height 17
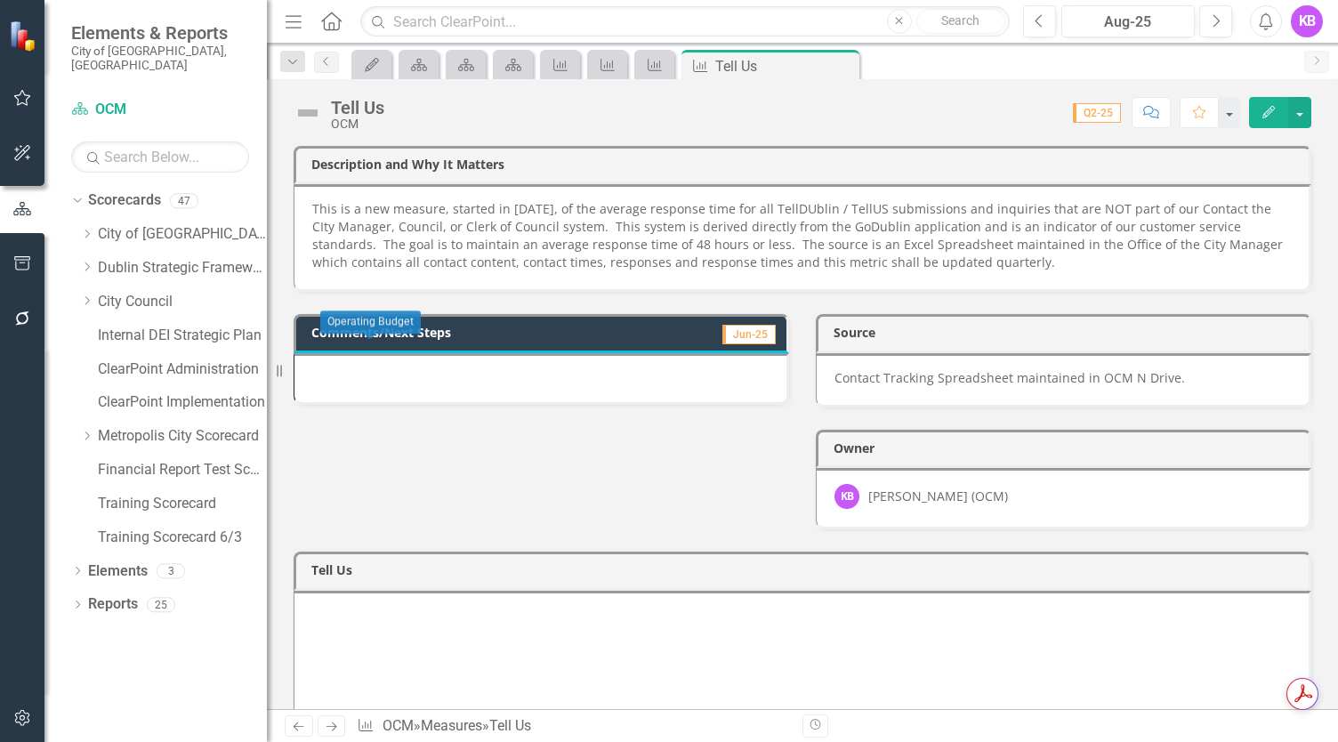
scroll to position [623, 0]
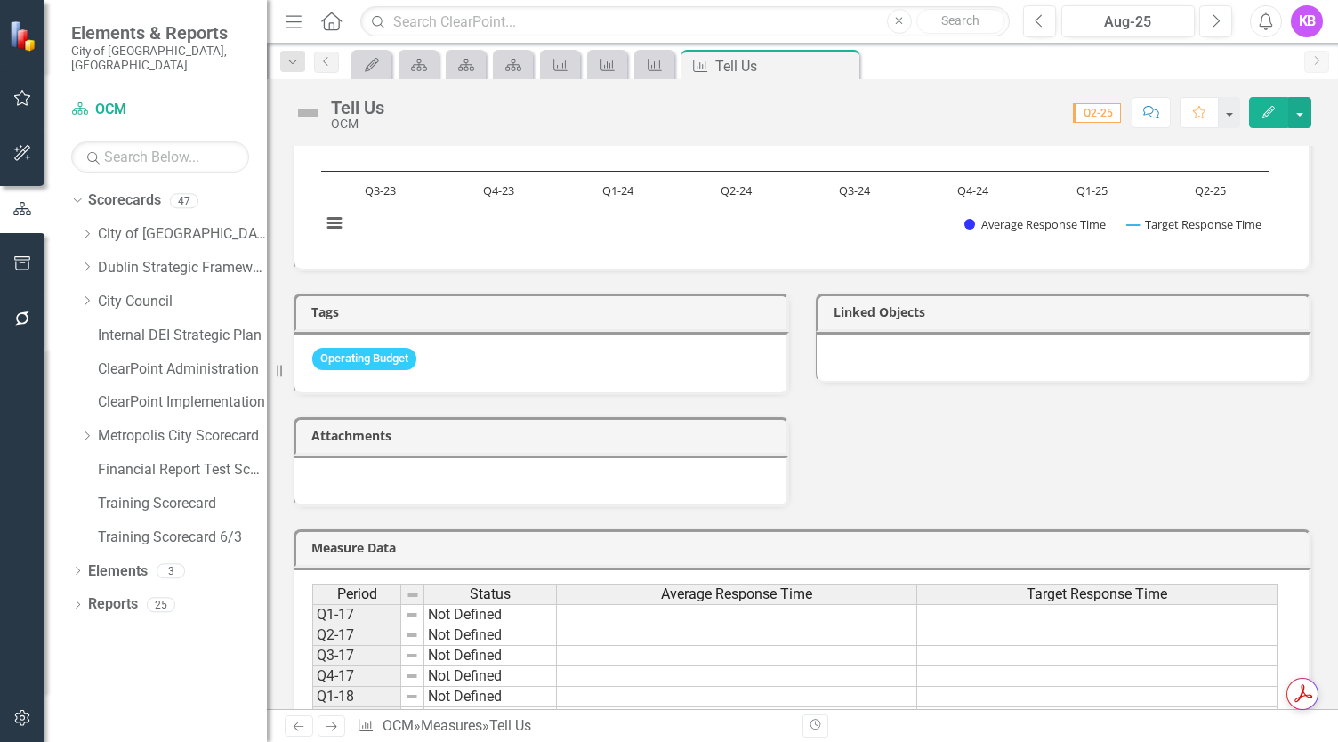
click at [907, 471] on div "Tags Operating Budget Attachments Linked Objects" at bounding box center [802, 389] width 1044 height 236
click at [1269, 125] on button "Edit" at bounding box center [1268, 112] width 39 height 31
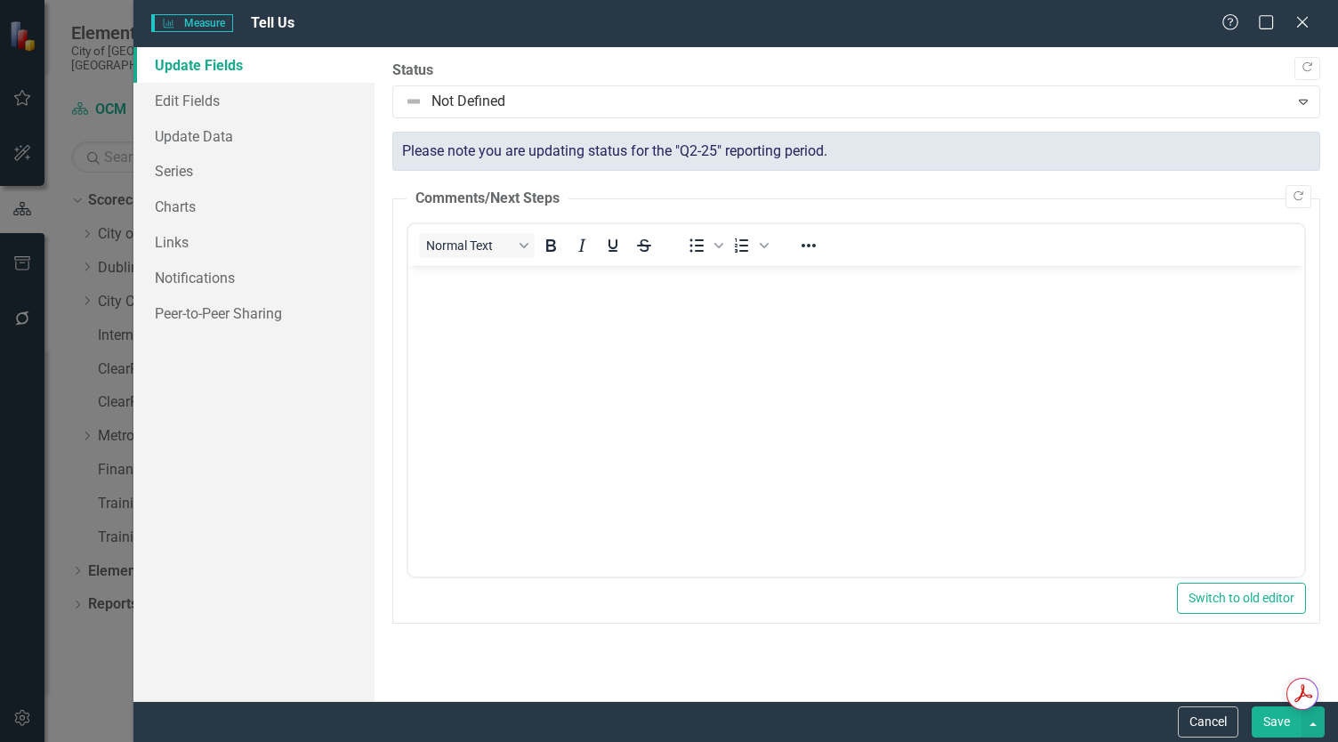
scroll to position [0, 0]
click at [260, 121] on link "Update Data" at bounding box center [253, 136] width 241 height 36
click at [262, 109] on link "Edit Fields" at bounding box center [253, 101] width 241 height 36
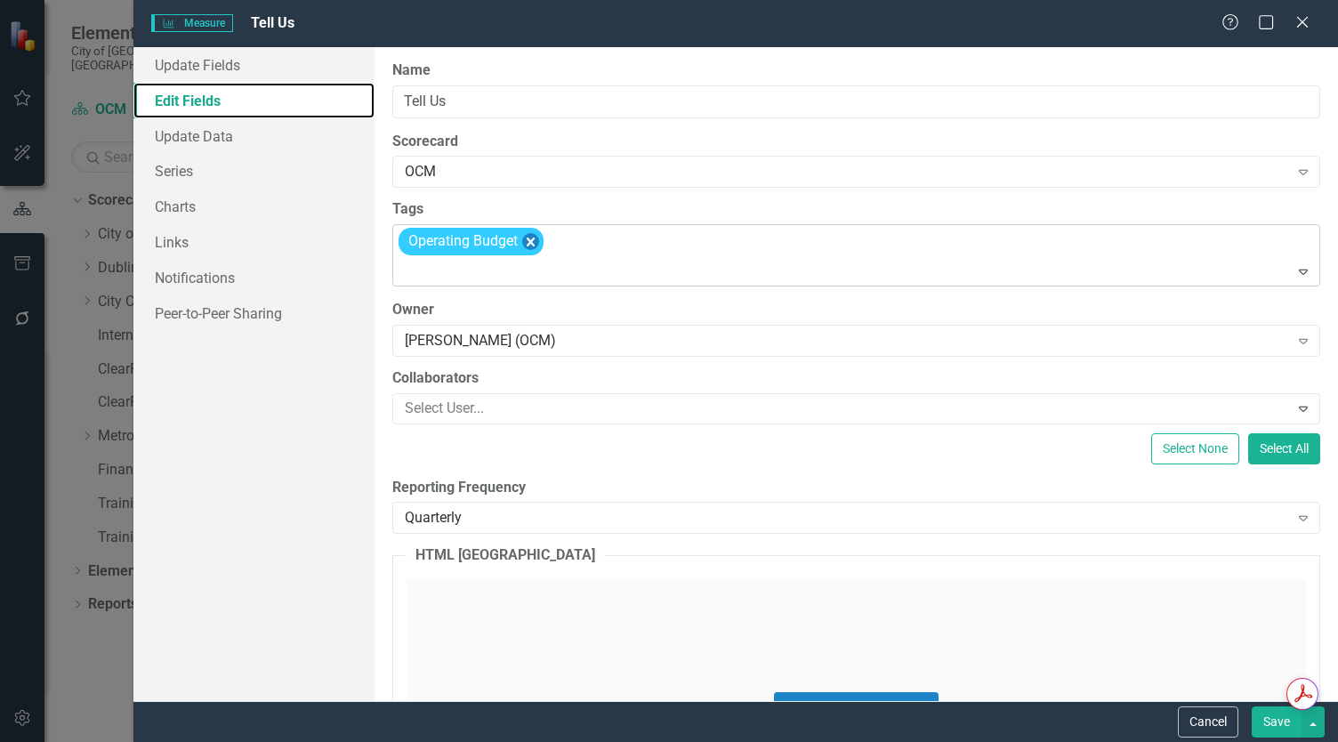
click at [527, 244] on icon "Remove [object Object]" at bounding box center [531, 242] width 8 height 9
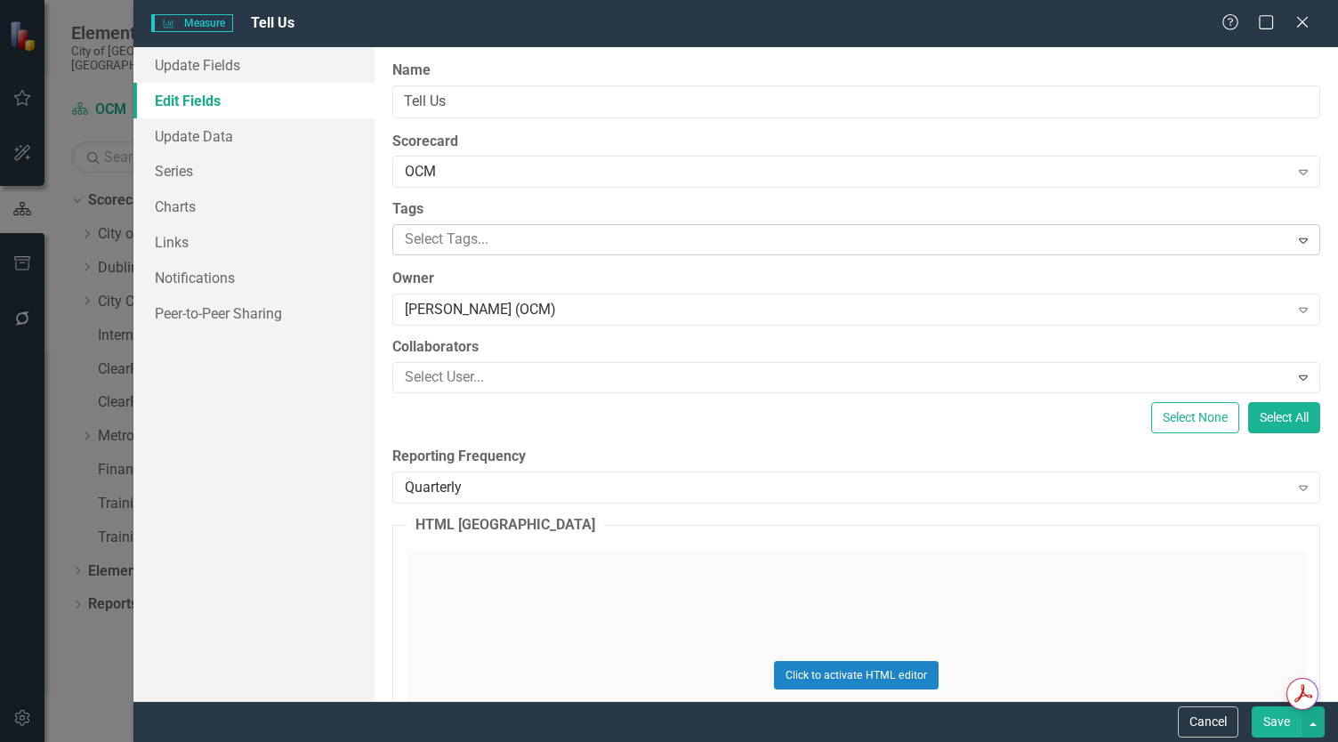
click at [1269, 722] on button "Save" at bounding box center [1277, 721] width 50 height 31
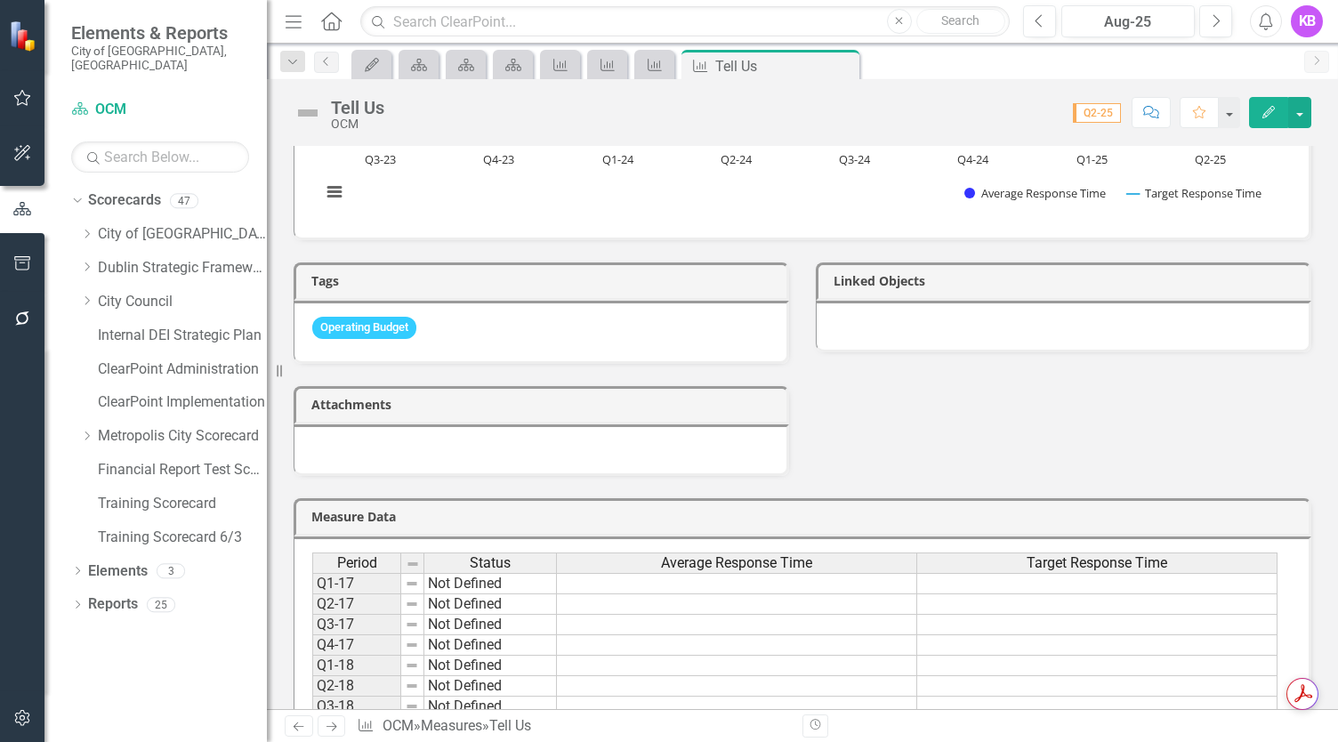
scroll to position [712, 0]
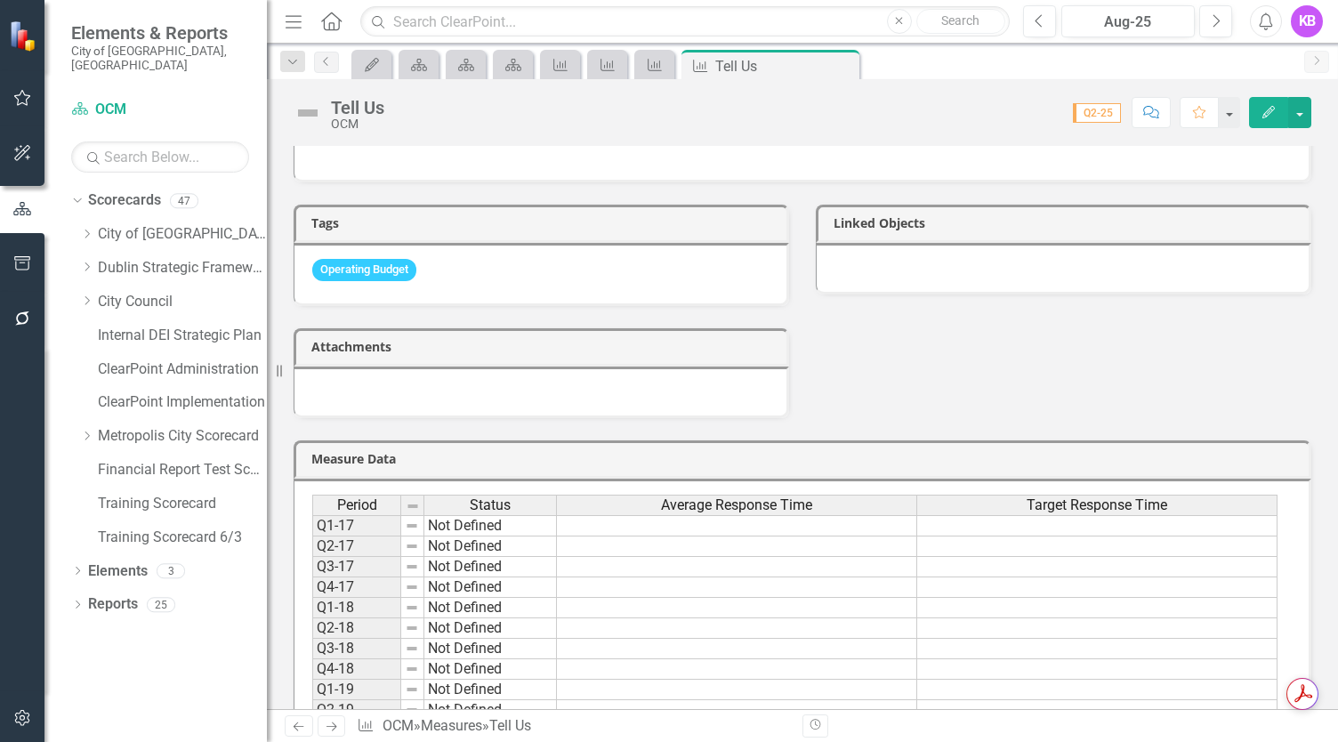
click at [333, 726] on icon "Next" at bounding box center [331, 727] width 15 height 12
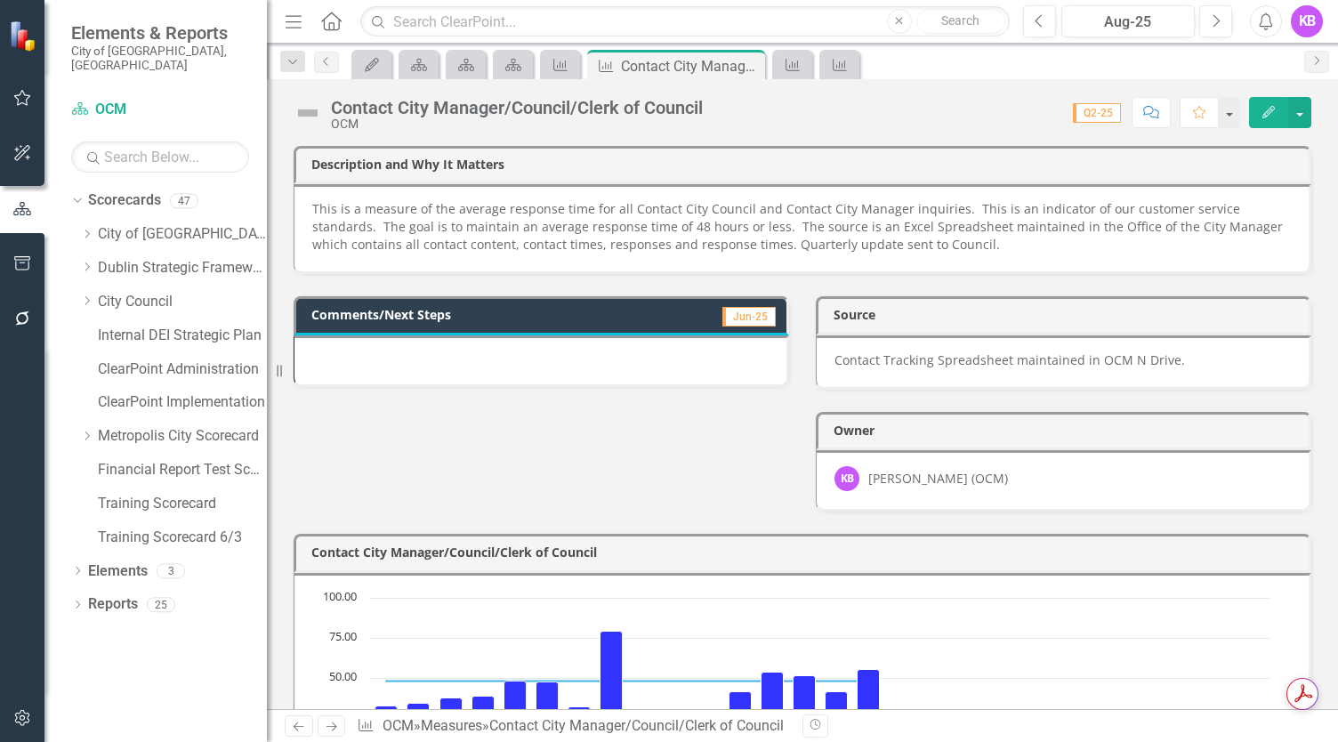
scroll to position [680, 0]
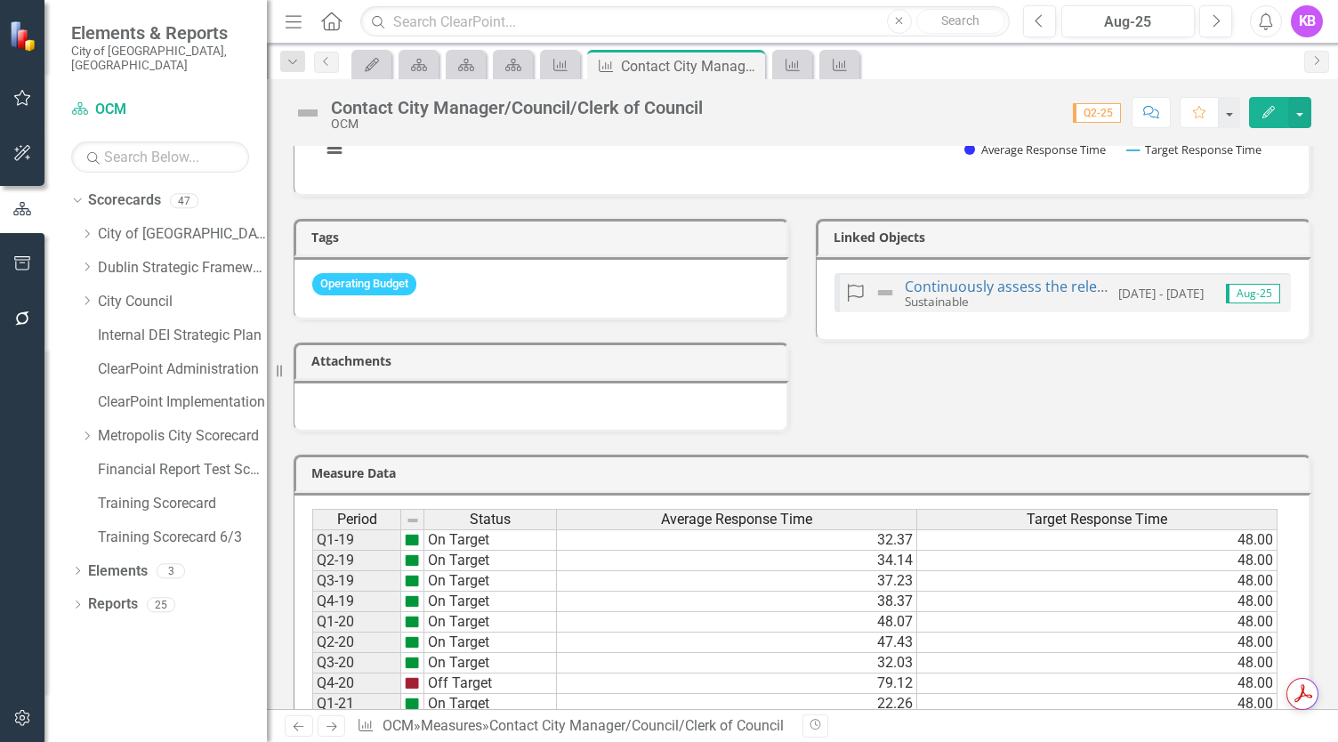
click at [1264, 115] on icon "button" at bounding box center [1268, 112] width 12 height 12
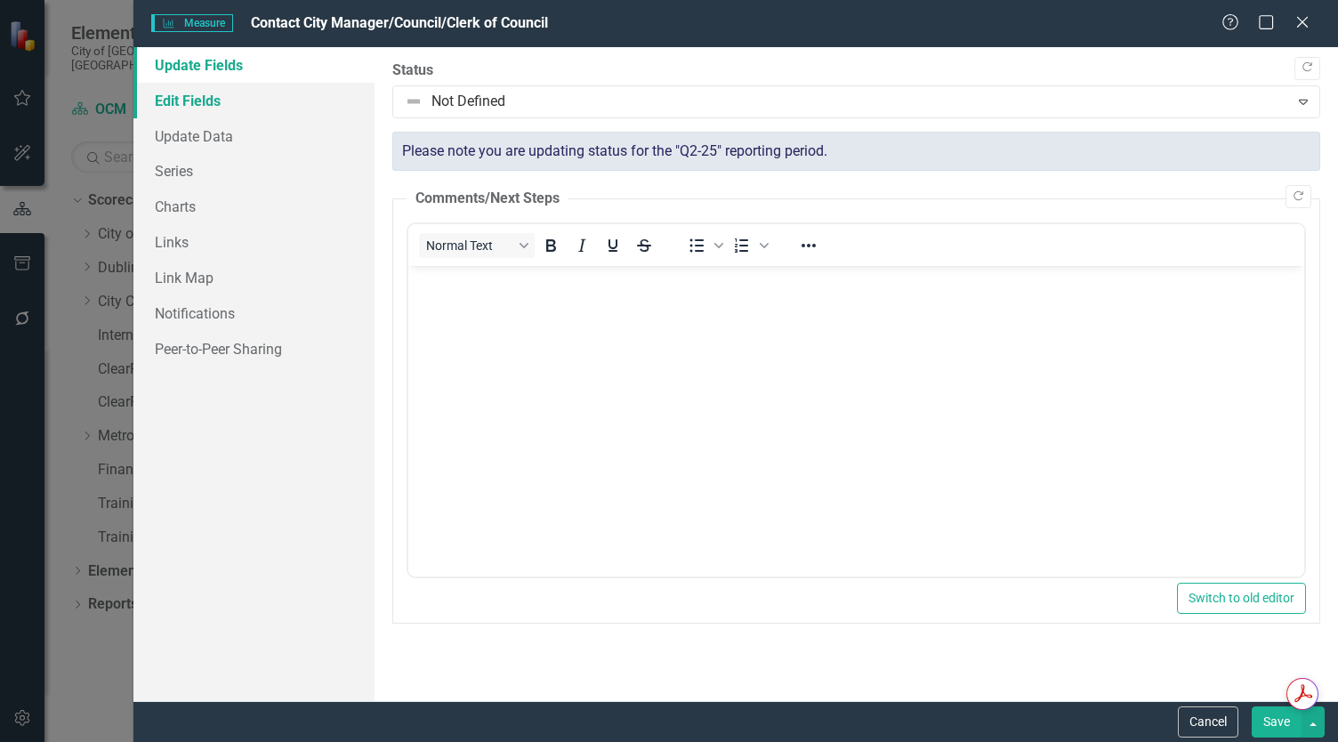
click at [201, 103] on link "Edit Fields" at bounding box center [253, 101] width 241 height 36
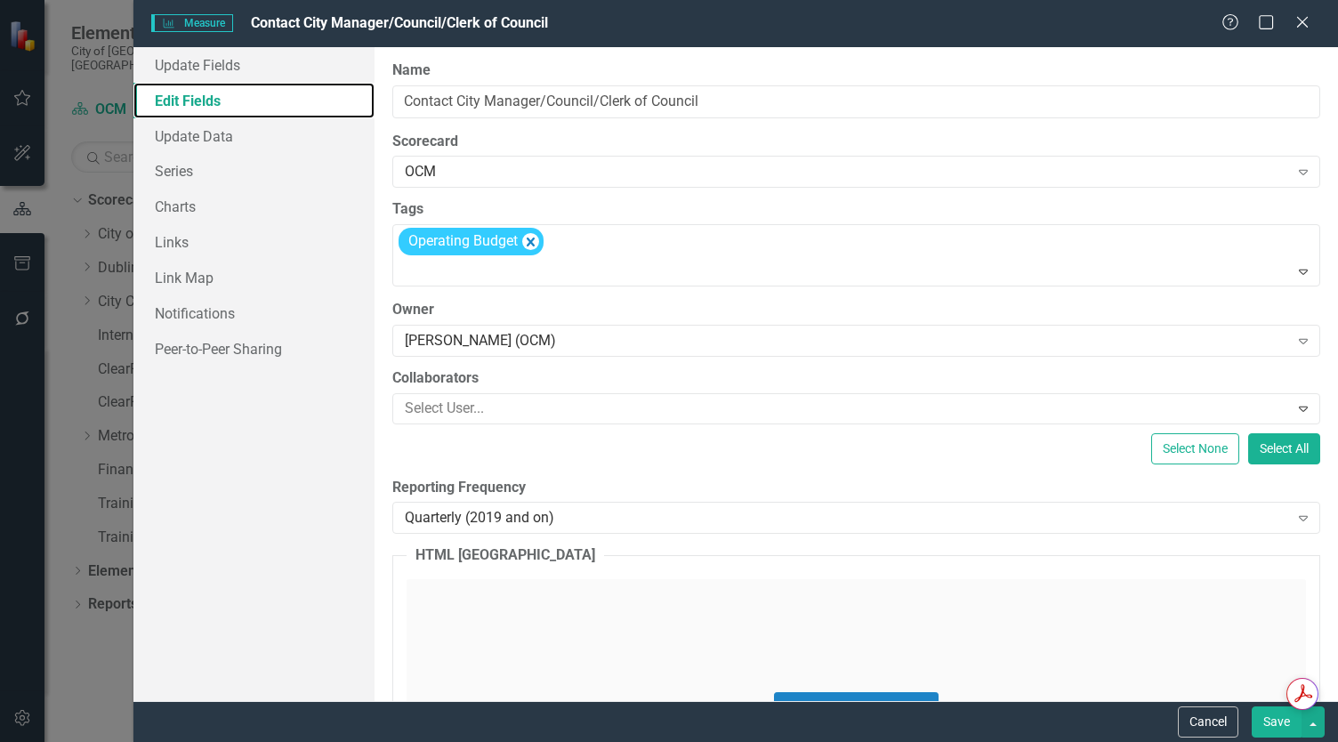
scroll to position [0, 0]
click at [529, 244] on icon "Remove [object Object]" at bounding box center [531, 242] width 8 height 9
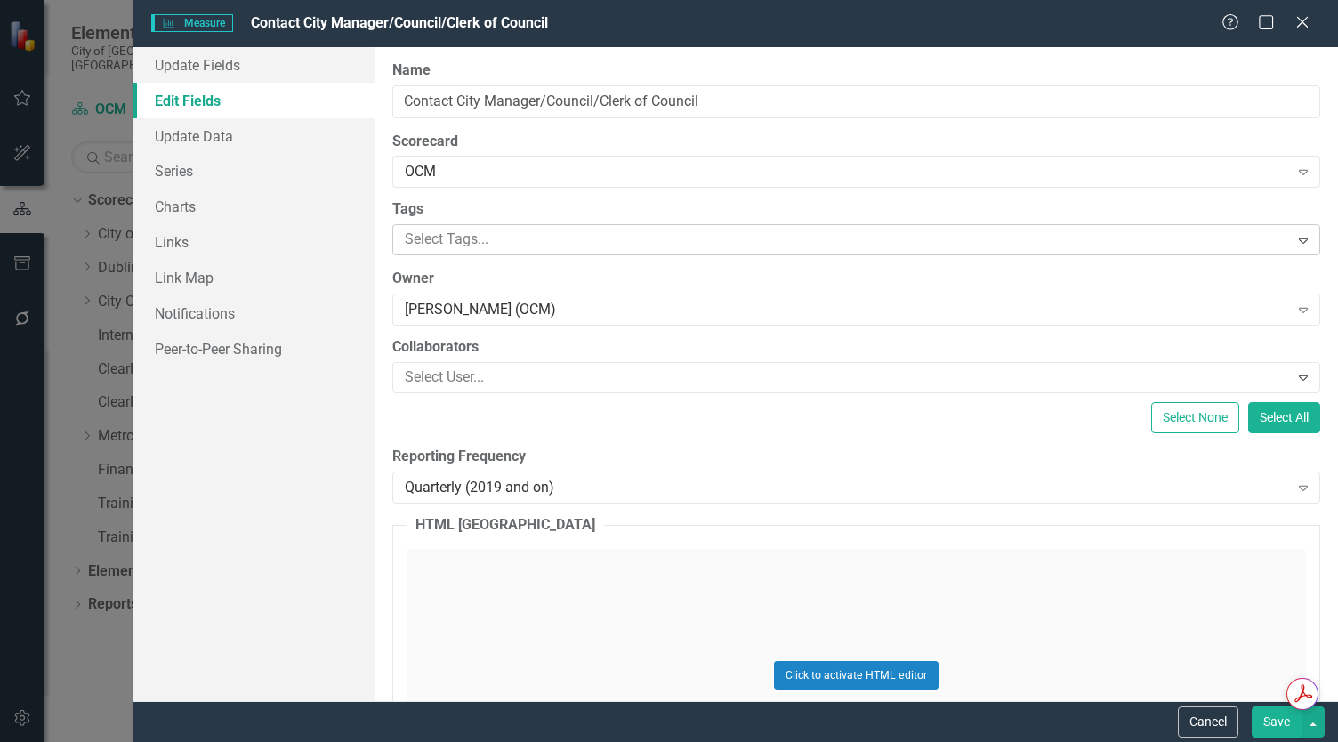
click at [1287, 725] on button "Save" at bounding box center [1277, 721] width 50 height 31
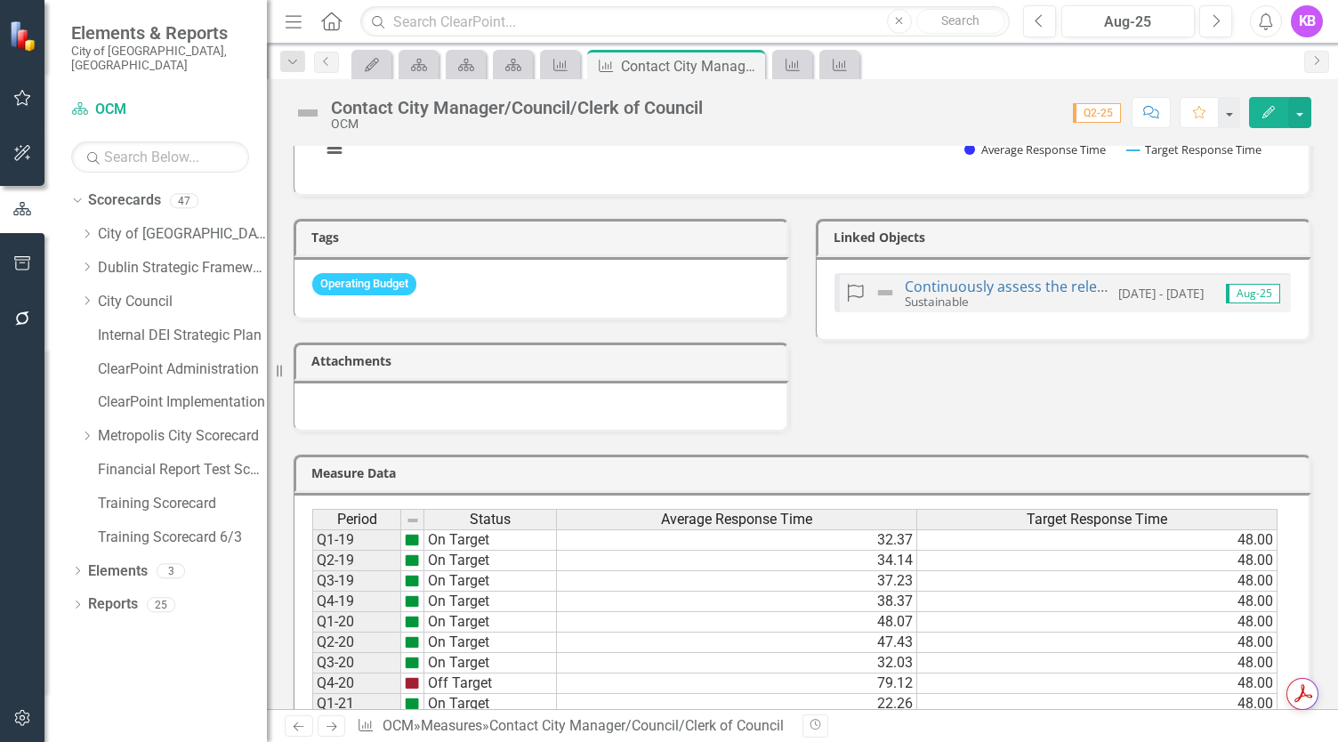
click at [324, 729] on icon "Next" at bounding box center [331, 727] width 15 height 12
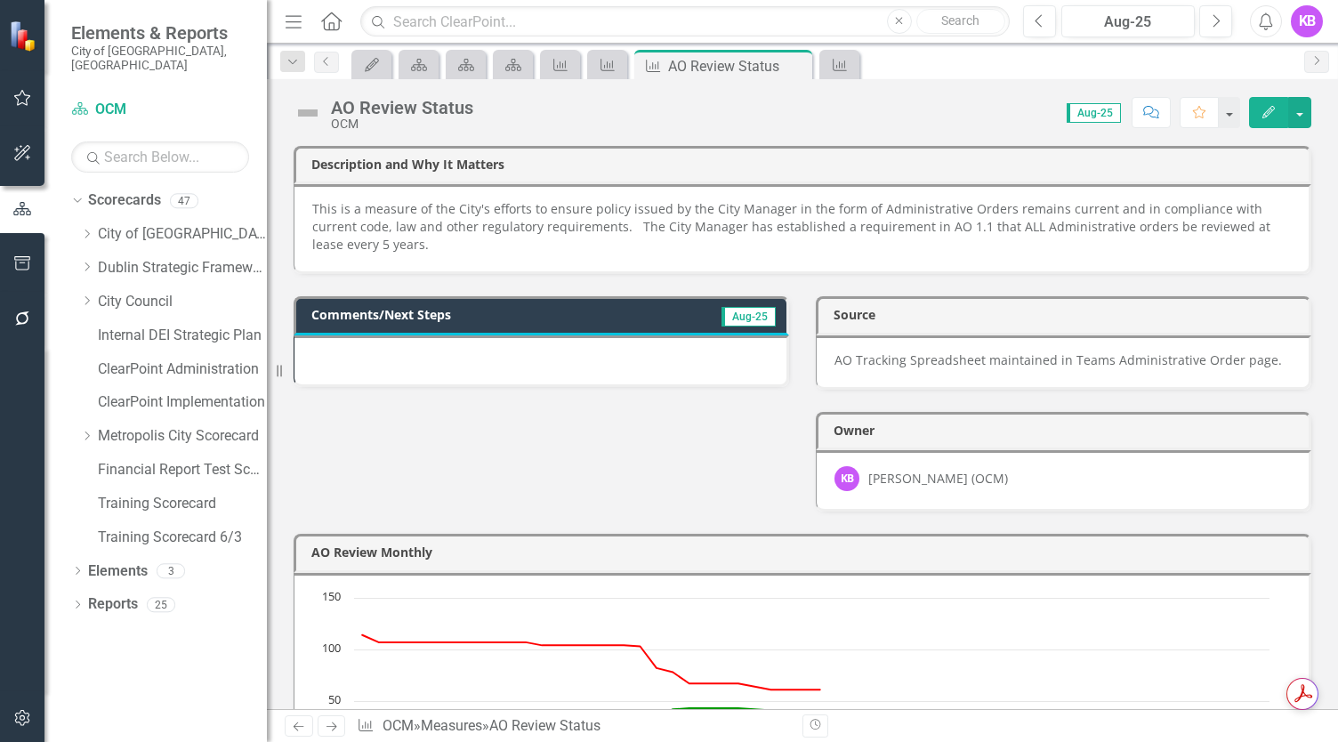
scroll to position [712, 0]
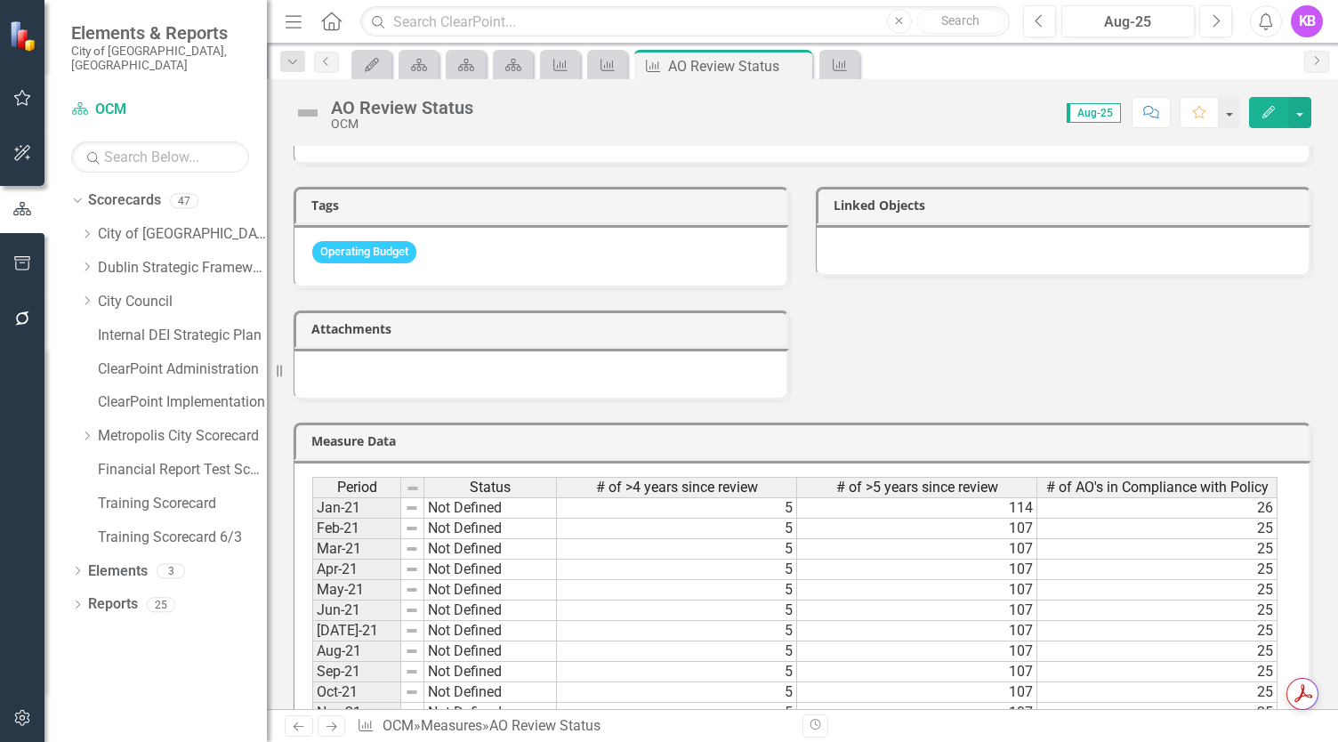
click at [1275, 123] on button "Edit" at bounding box center [1268, 112] width 39 height 31
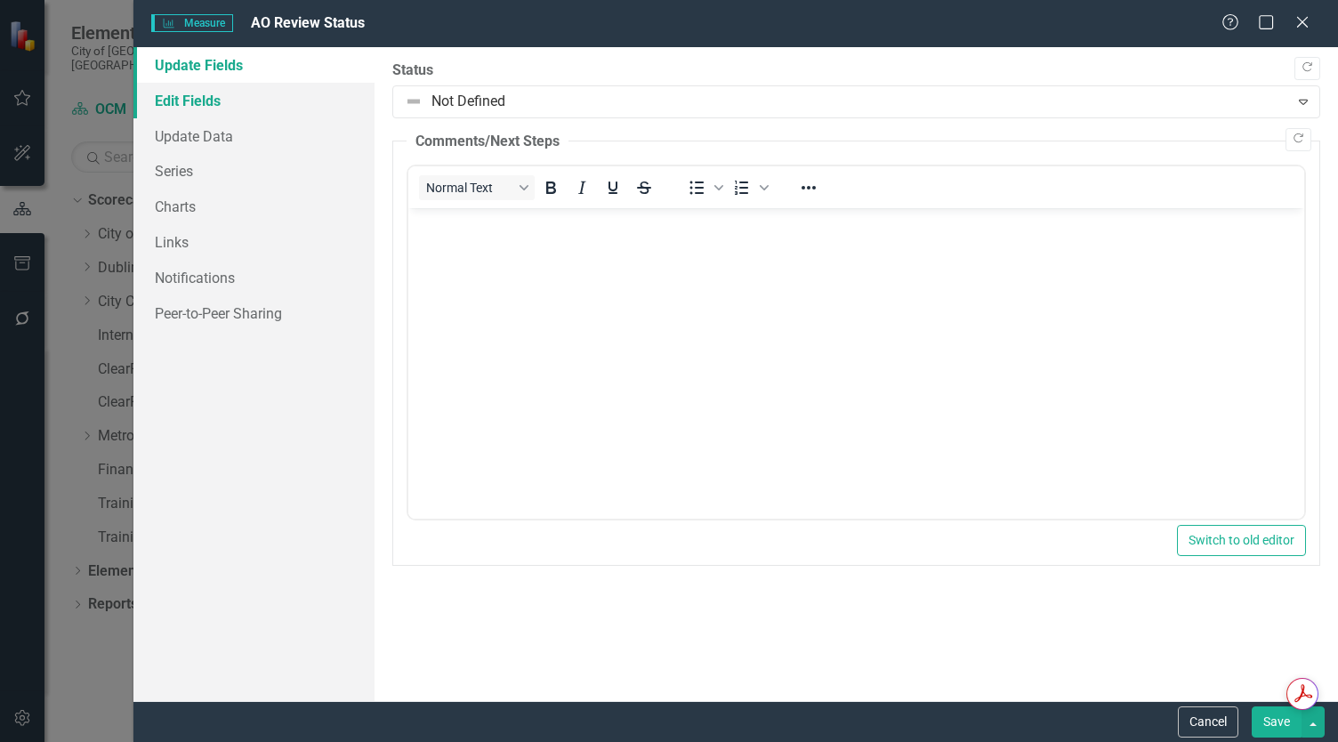
click at [278, 104] on link "Edit Fields" at bounding box center [253, 101] width 241 height 36
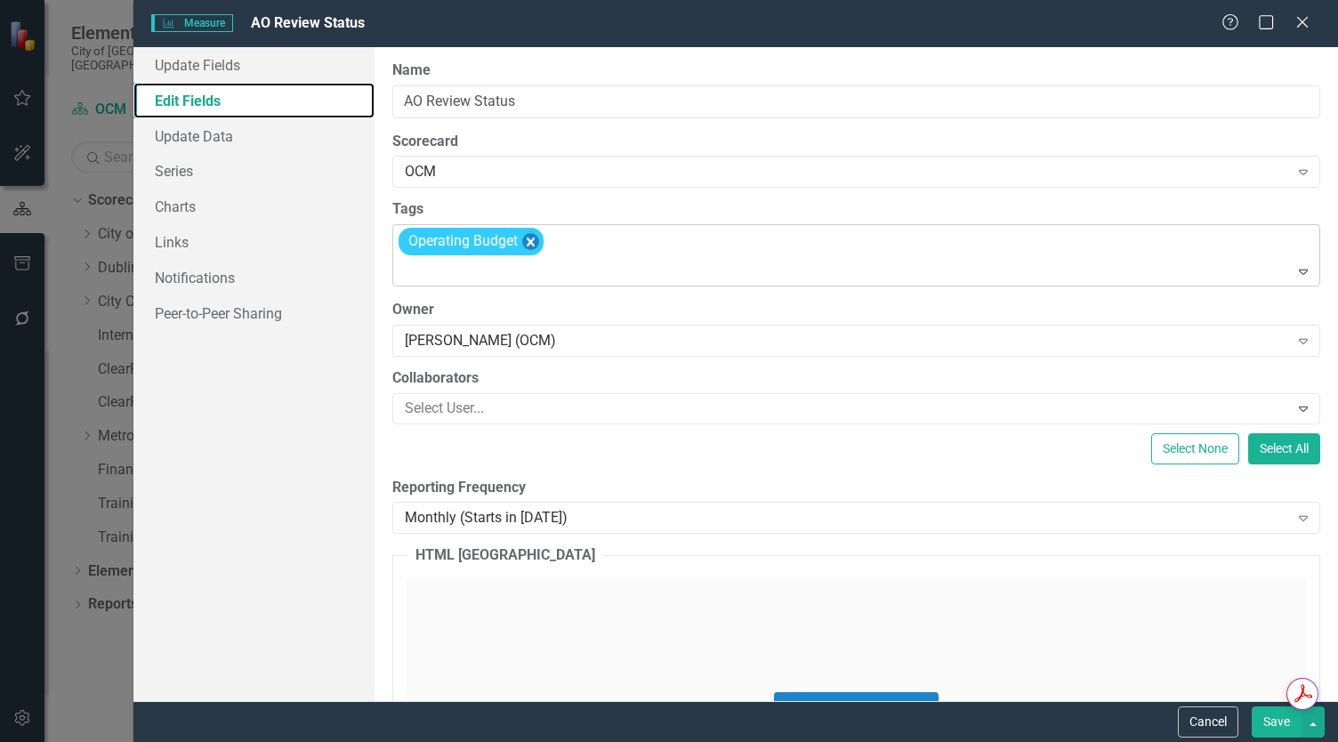
click at [532, 245] on icon "Remove [object Object]" at bounding box center [530, 241] width 17 height 22
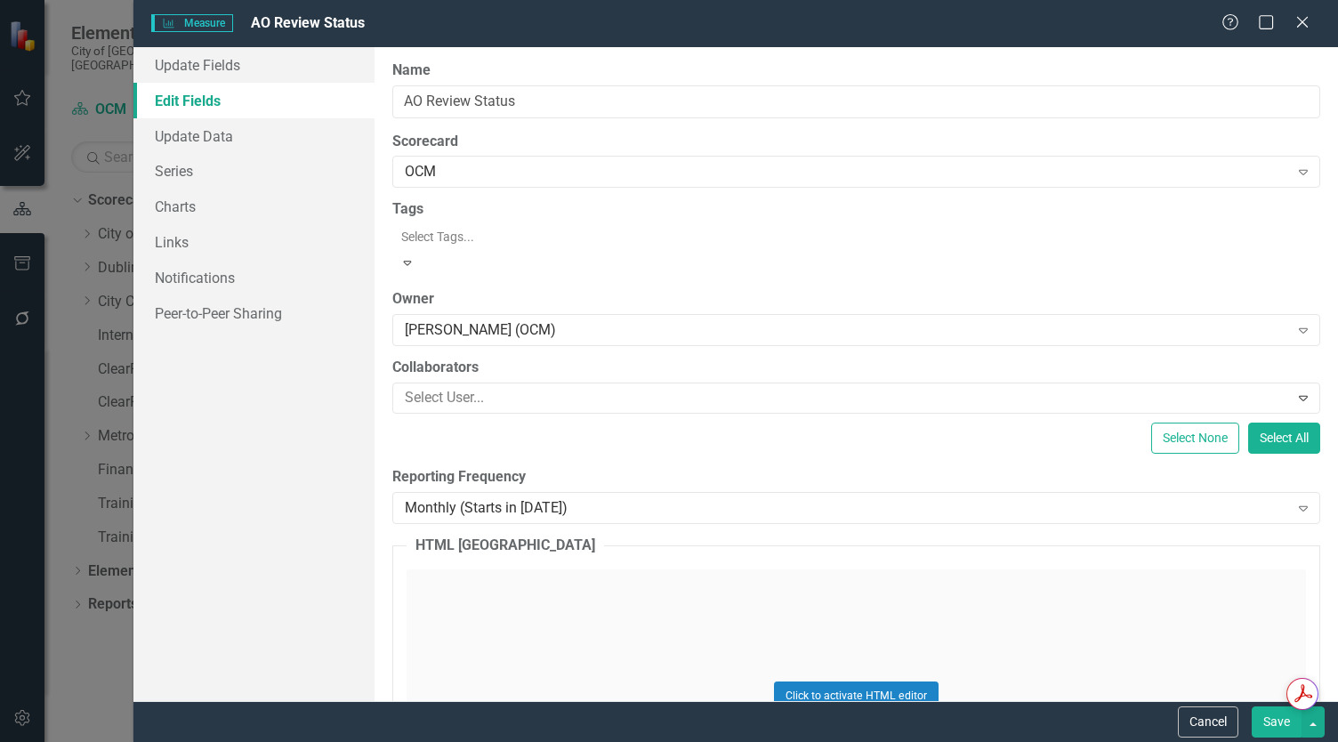
click at [1277, 728] on button "Save" at bounding box center [1277, 721] width 50 height 31
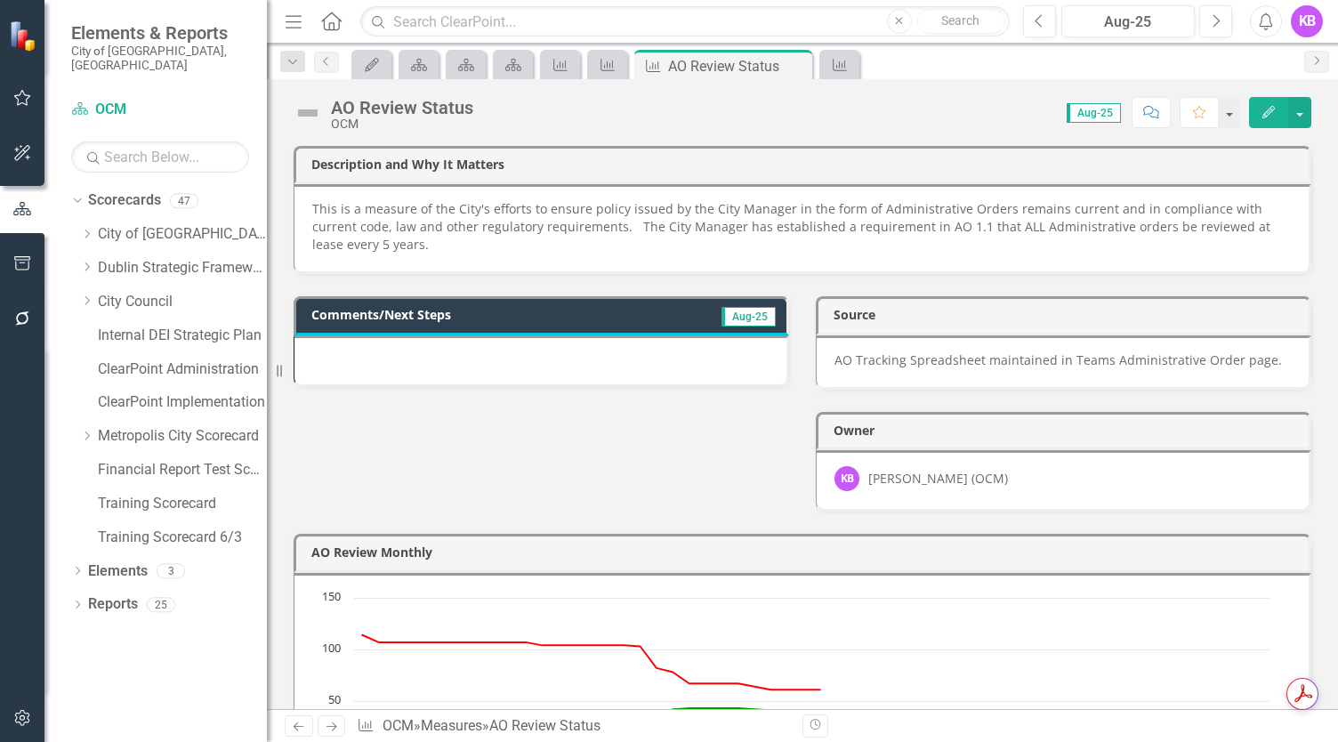
click at [331, 729] on icon "Next" at bounding box center [331, 727] width 15 height 12
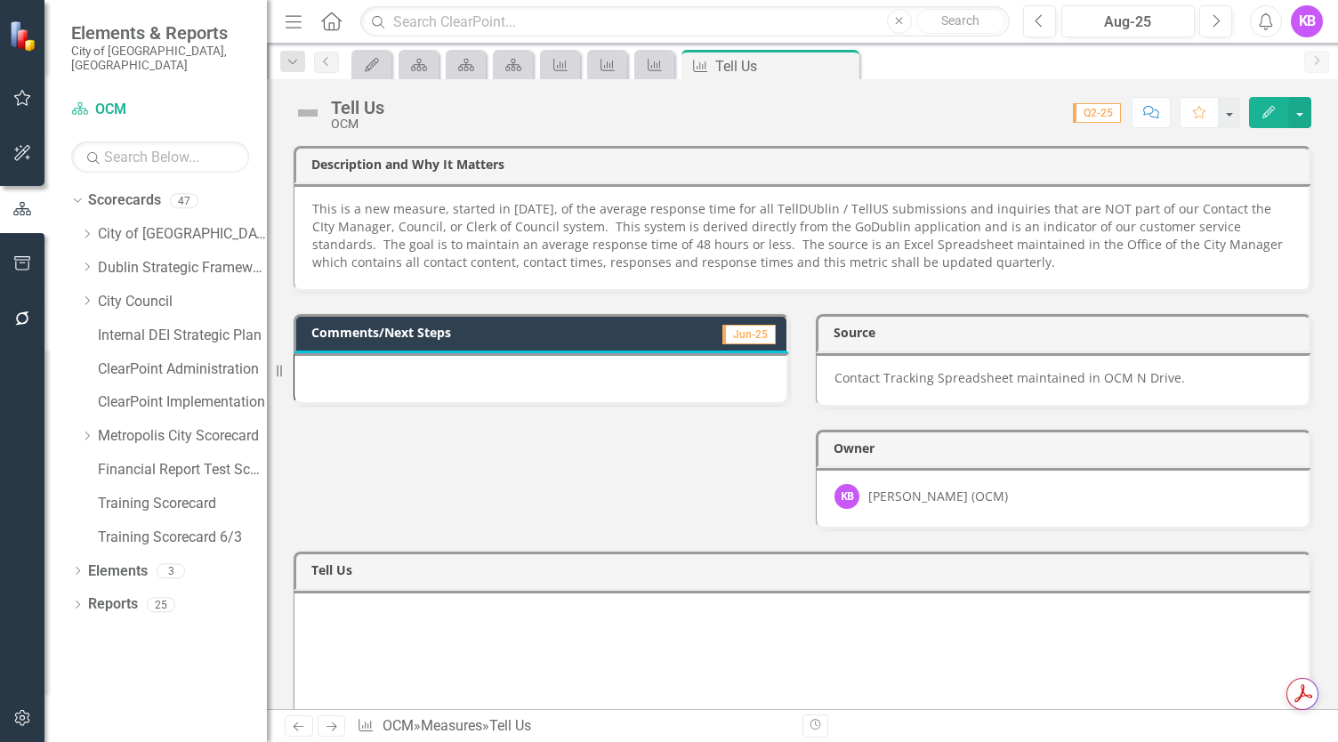
click at [435, 498] on div "Comments/Next Steps Jun-25 Source Contact Tracking Spreadsheet maintained in OC…" at bounding box center [802, 411] width 1044 height 238
click at [436, 482] on div "Comments/Next Steps Jun-25 Source Contact Tracking Spreadsheet maintained in OC…" at bounding box center [802, 411] width 1044 height 238
click at [634, 472] on div "Comments/Next Steps Jun-25 Source Contact Tracking Spreadsheet maintained in OC…" at bounding box center [802, 411] width 1044 height 238
click at [1259, 117] on button "Edit" at bounding box center [1268, 112] width 39 height 31
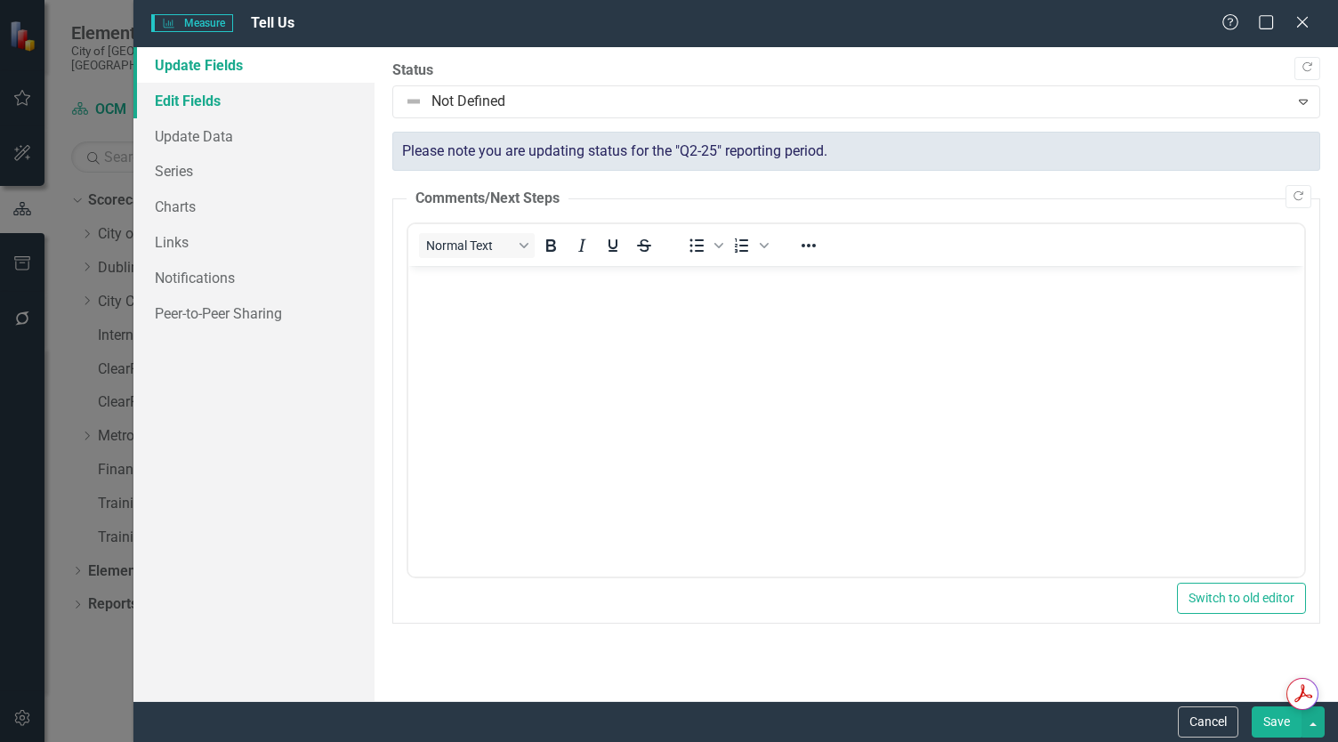
click at [260, 107] on link "Edit Fields" at bounding box center [253, 101] width 241 height 36
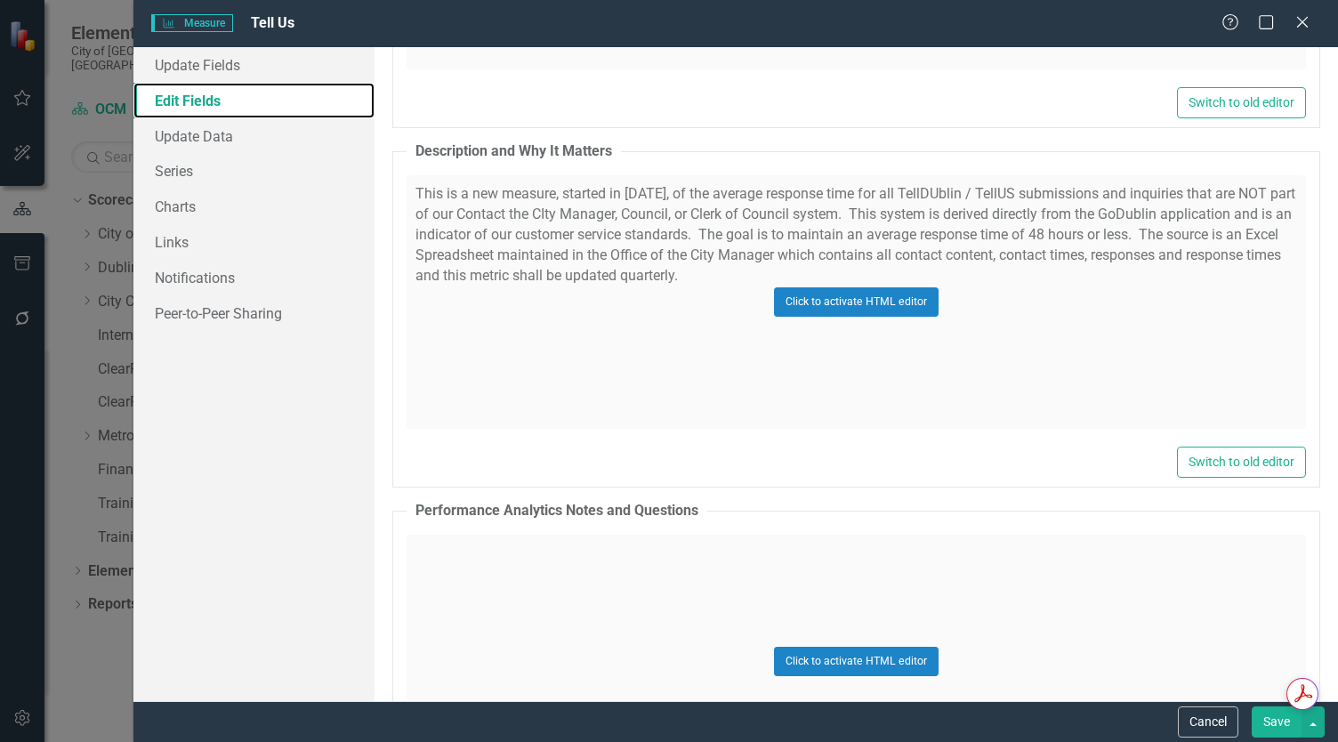
scroll to position [1423, 0]
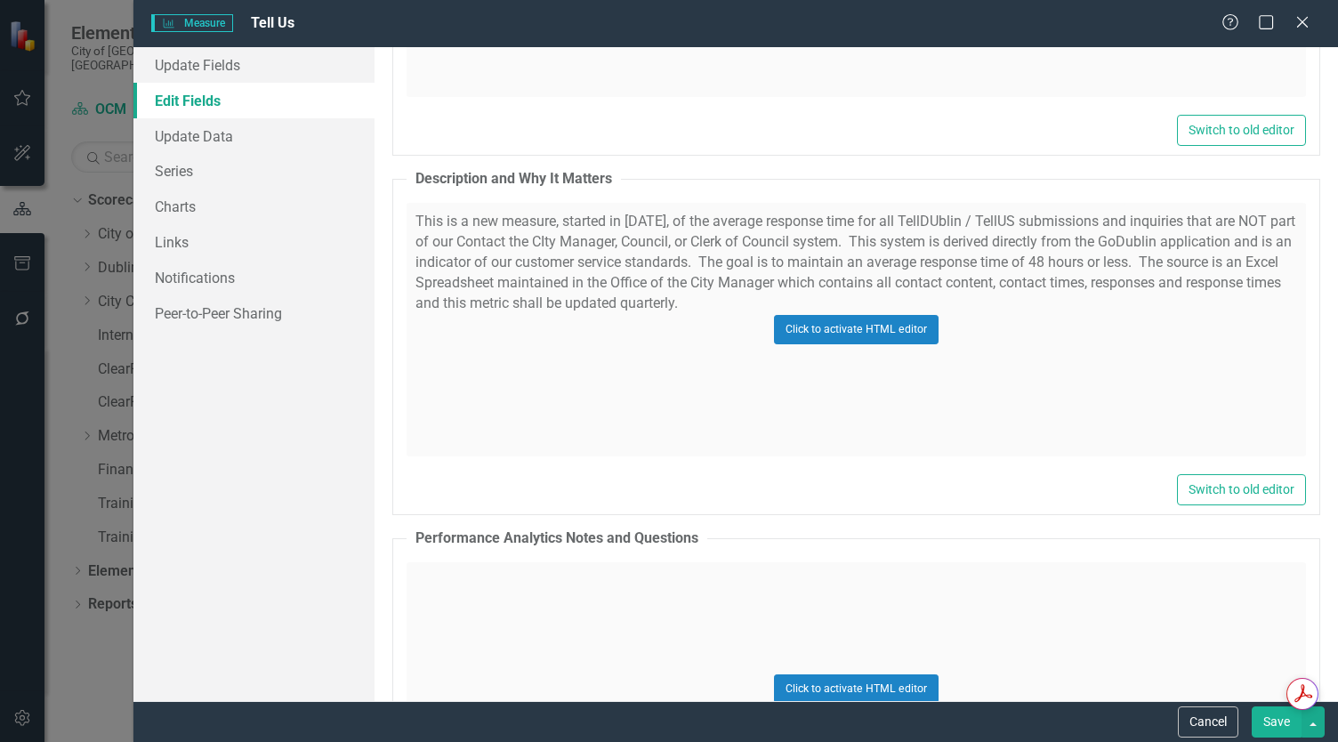
click at [697, 253] on div "Click to activate HTML editor" at bounding box center [856, 330] width 899 height 254
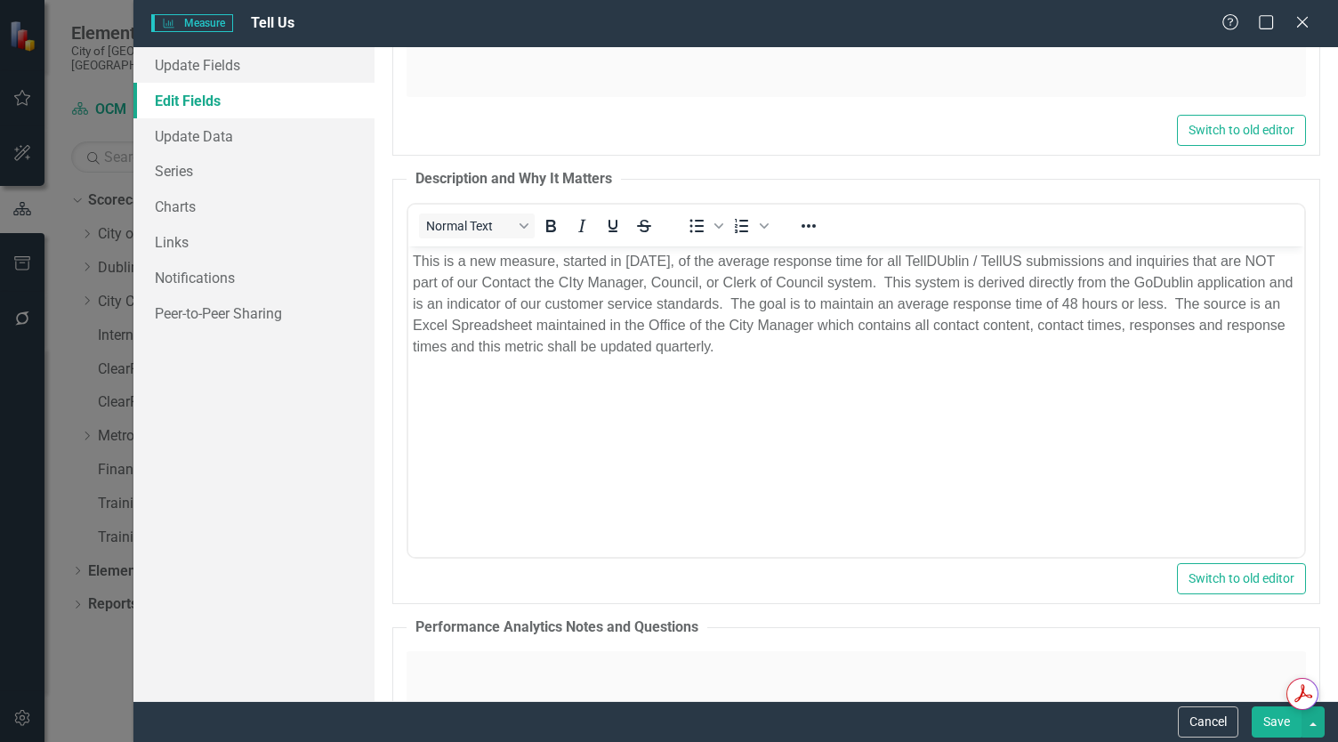
scroll to position [0, 0]
click at [503, 277] on p "This is a new measure, started in [DATE], of the average response time for all …" at bounding box center [856, 304] width 887 height 107
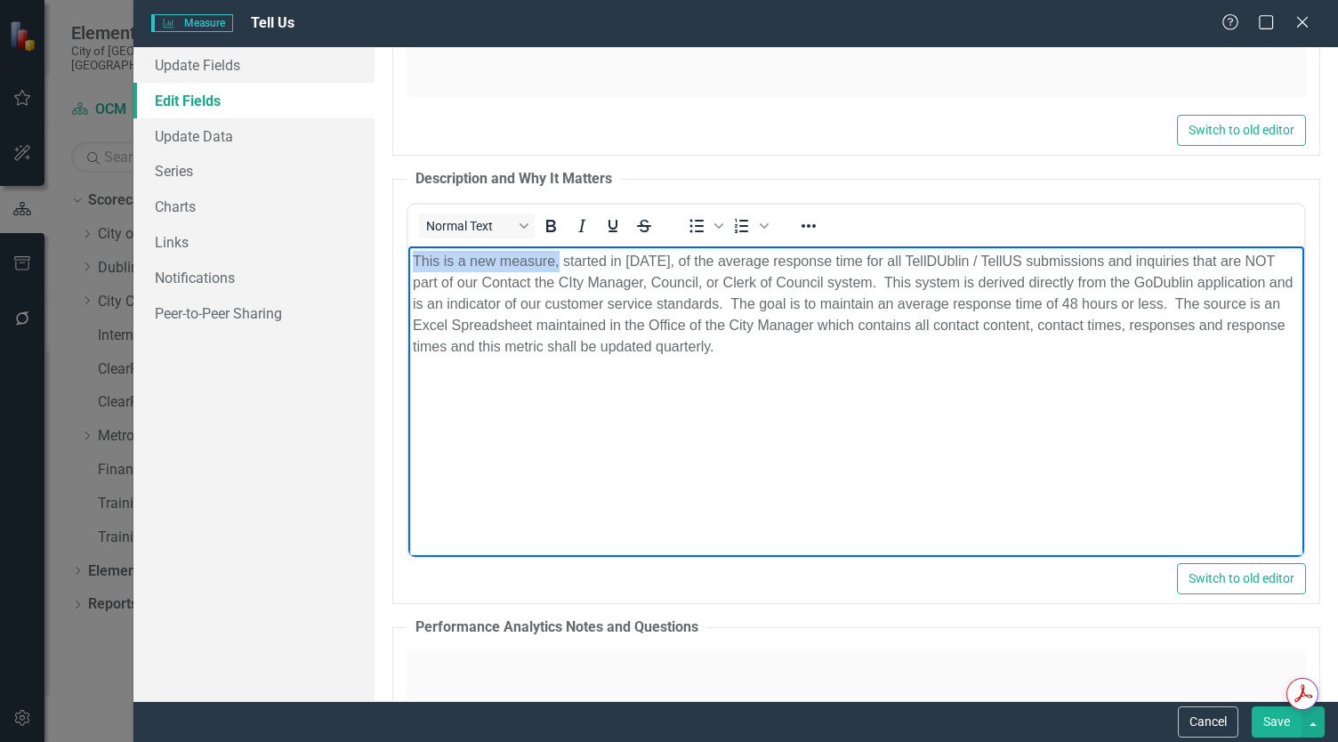
drag, startPoint x: 558, startPoint y: 264, endPoint x: 334, endPoint y: 258, distance: 224.3
click at [408, 258] on html "This is a new measure, started in [DATE], of the average response time for all …" at bounding box center [856, 379] width 896 height 267
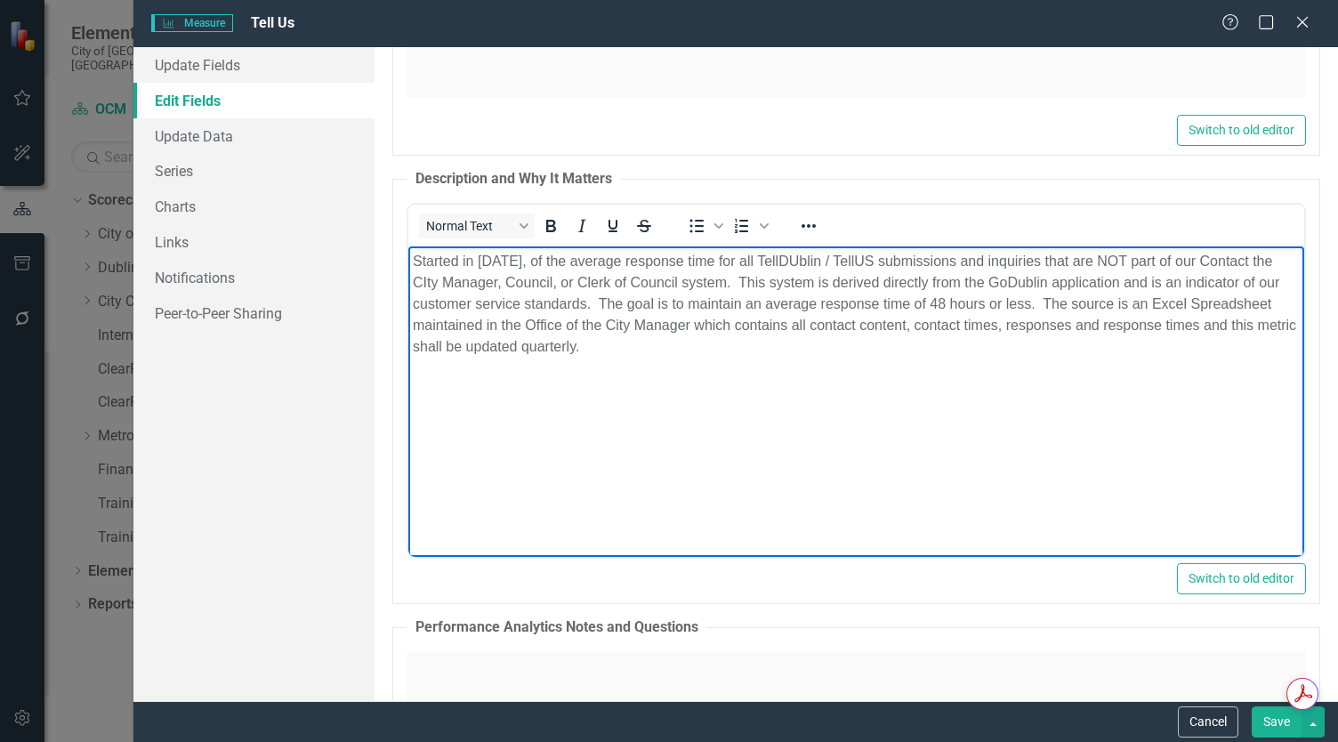
click at [454, 259] on p "Started in [DATE], of the average response time for all TellDUblin / TellUS sub…" at bounding box center [856, 304] width 887 height 107
click at [575, 262] on p "Starting in [DATE], of the average response time for all TellDUblin / TellUS su…" at bounding box center [856, 304] width 887 height 107
click at [800, 261] on p "Starting in [DATE], the average response time for all TellDUblin / TellUS submi…" at bounding box center [856, 304] width 887 height 107
click at [882, 266] on p "Starting in [DATE], the average response time for all Tell Dublin / TellUS subm…" at bounding box center [856, 304] width 887 height 107
drag, startPoint x: 856, startPoint y: 268, endPoint x: 904, endPoint y: 264, distance: 48.2
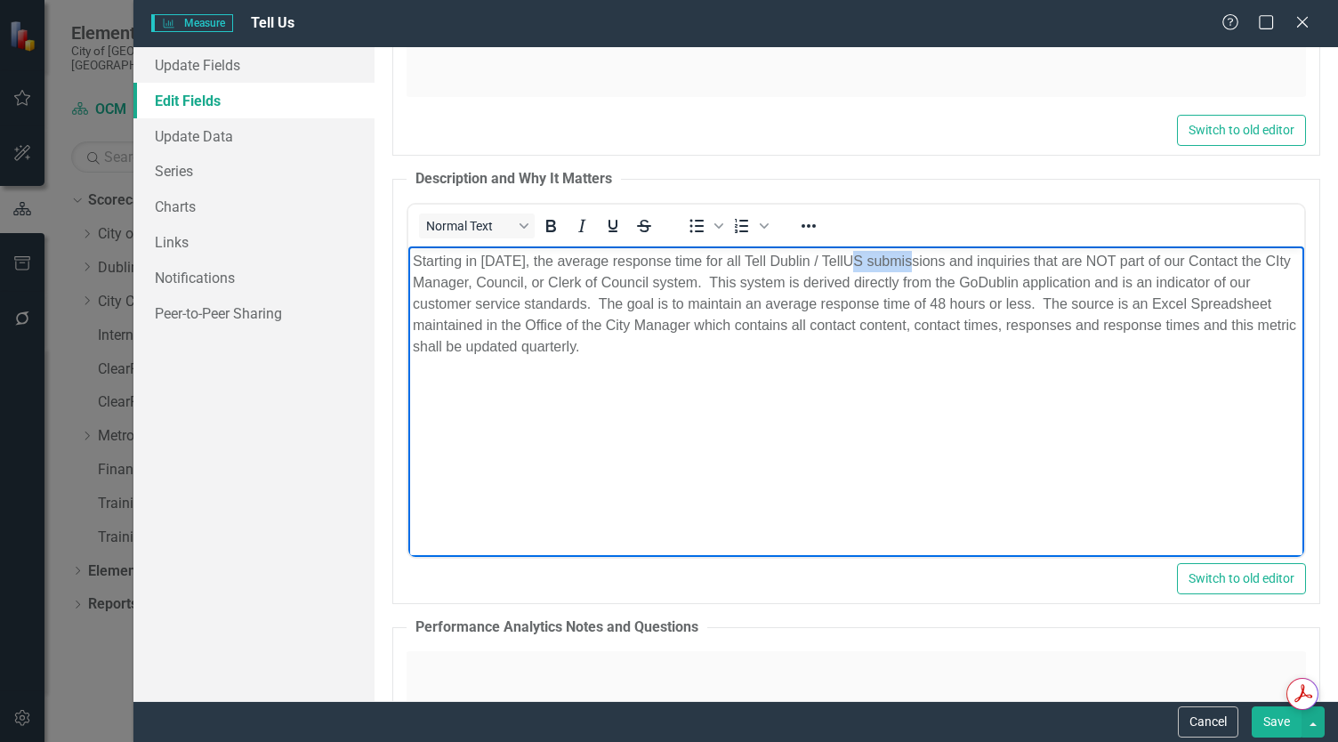
click at [904, 264] on p "Starting in [DATE], the average response time for all Tell Dublin / TellUS subm…" at bounding box center [856, 304] width 887 height 107
click at [1290, 734] on button "Save" at bounding box center [1277, 721] width 50 height 31
